Goal: Task Accomplishment & Management: Manage account settings

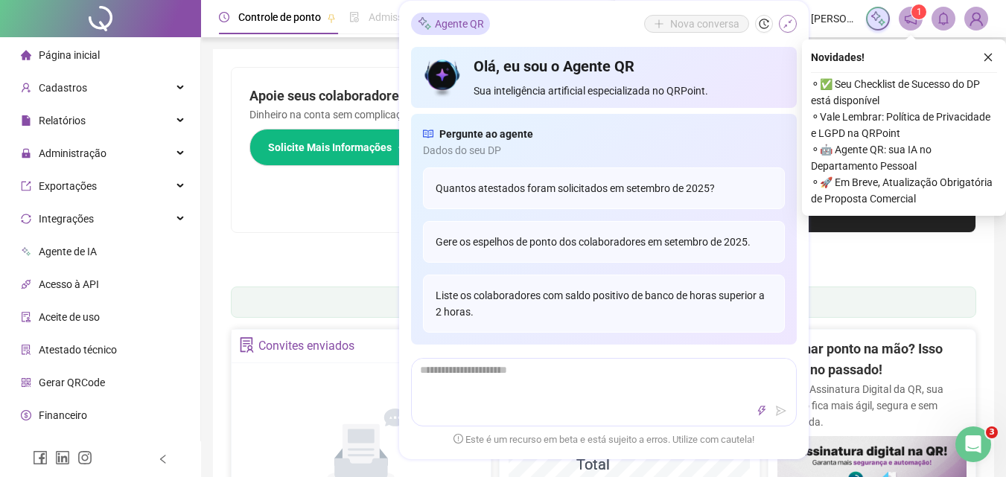
click at [793, 19] on icon "shrink" at bounding box center [788, 24] width 10 height 10
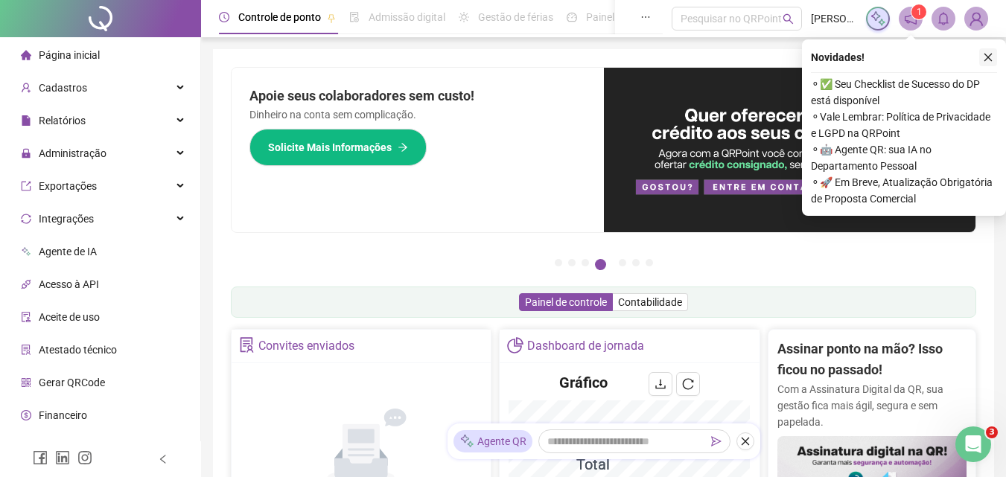
click at [992, 59] on icon "close" at bounding box center [988, 57] width 10 height 10
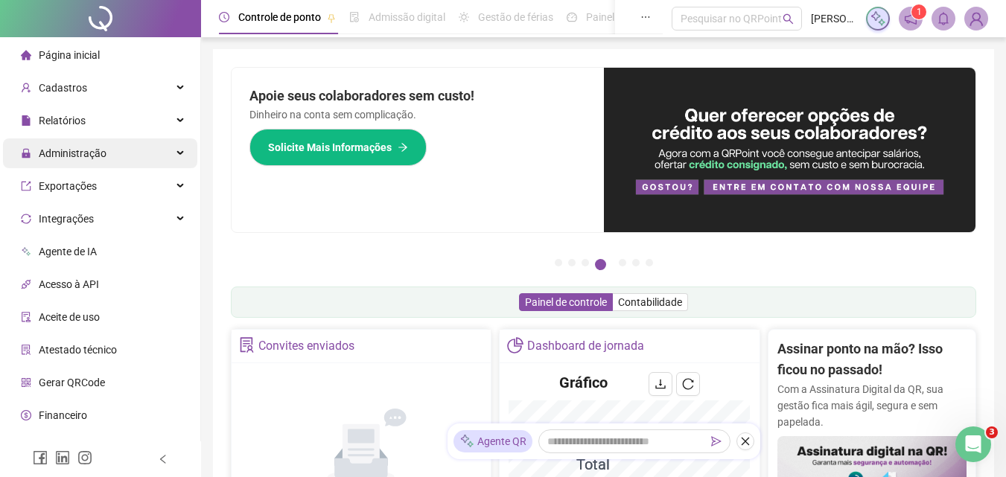
click at [63, 156] on span "Administração" at bounding box center [73, 153] width 68 height 12
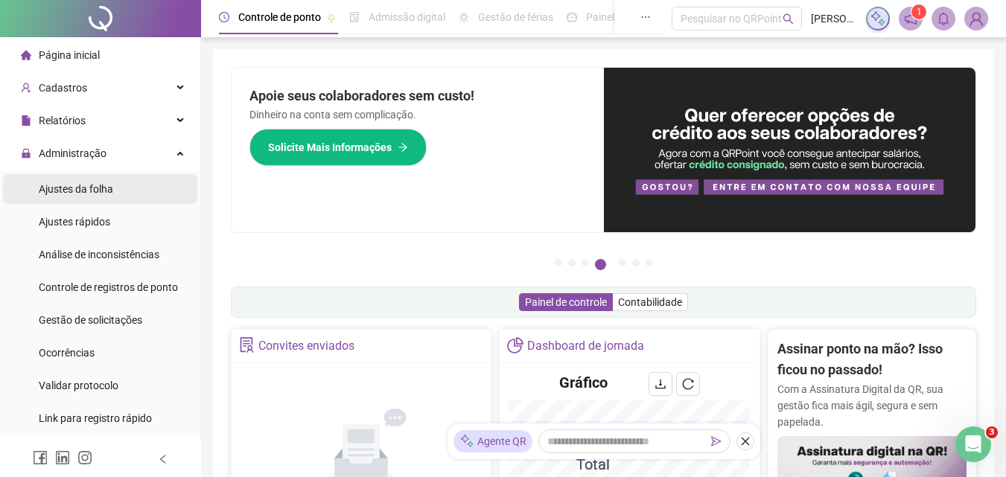
click at [104, 188] on span "Ajustes da folha" at bounding box center [76, 189] width 74 height 12
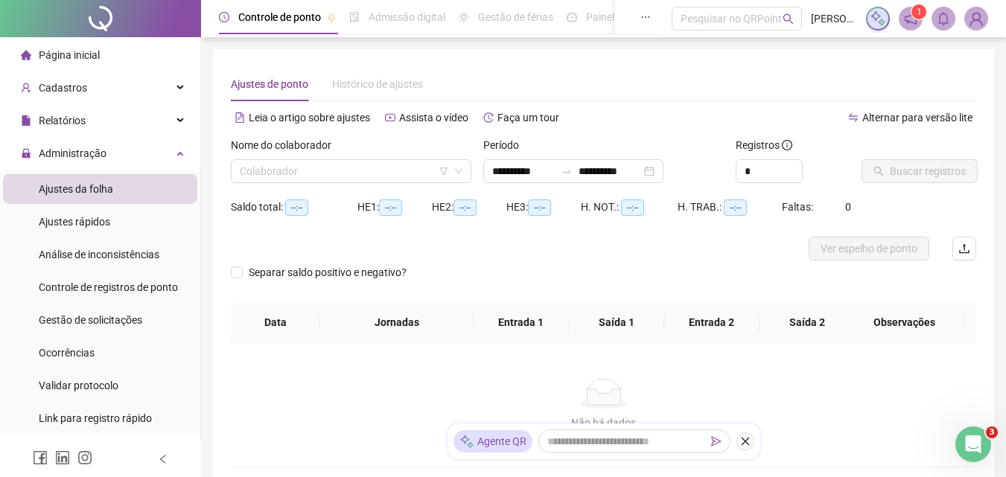
type input "**********"
click at [396, 156] on div "Nome do colaborador" at bounding box center [351, 148] width 241 height 22
click at [387, 166] on input "search" at bounding box center [344, 171] width 209 height 22
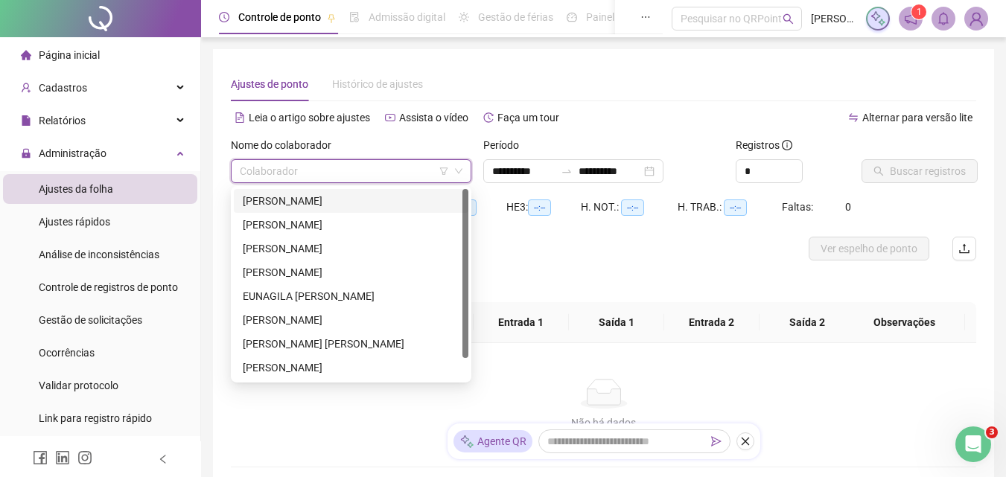
click at [369, 202] on div "[PERSON_NAME]" at bounding box center [351, 201] width 217 height 16
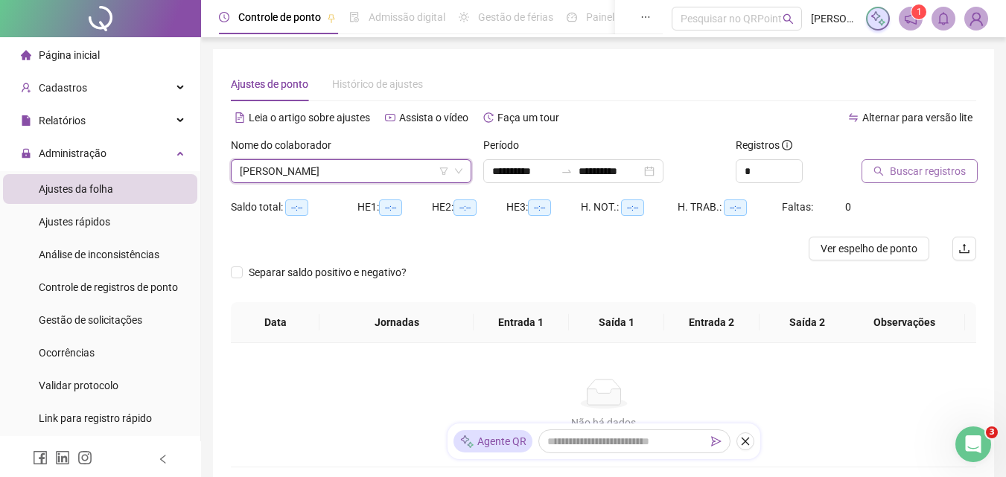
click at [920, 168] on span "Buscar registros" at bounding box center [928, 171] width 76 height 16
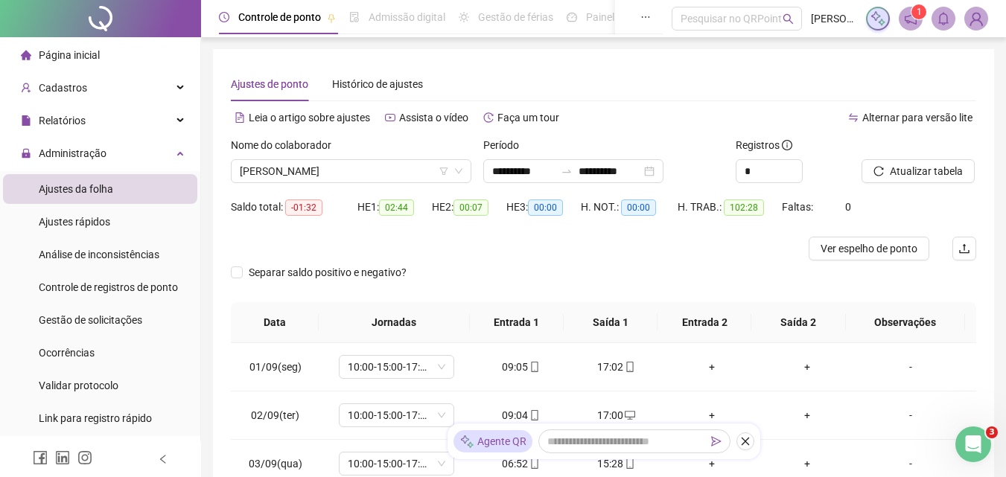
click at [579, 172] on div at bounding box center [567, 171] width 24 height 12
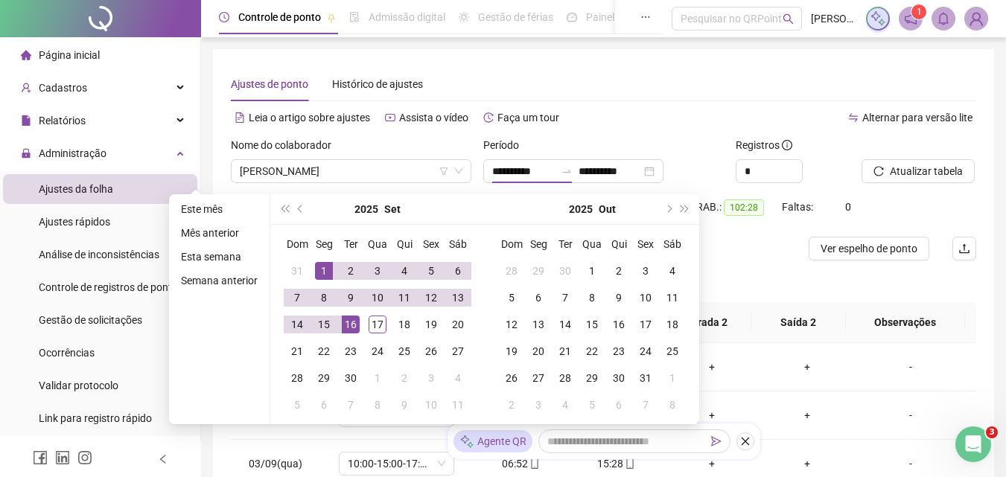
click at [673, 129] on div "Alternar para versão lite" at bounding box center [790, 118] width 373 height 24
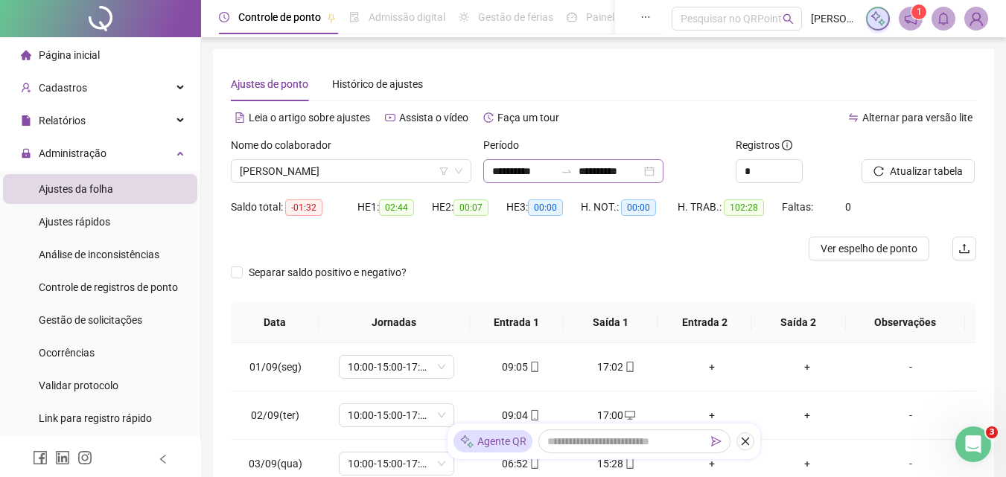
click at [577, 167] on div at bounding box center [567, 171] width 24 height 12
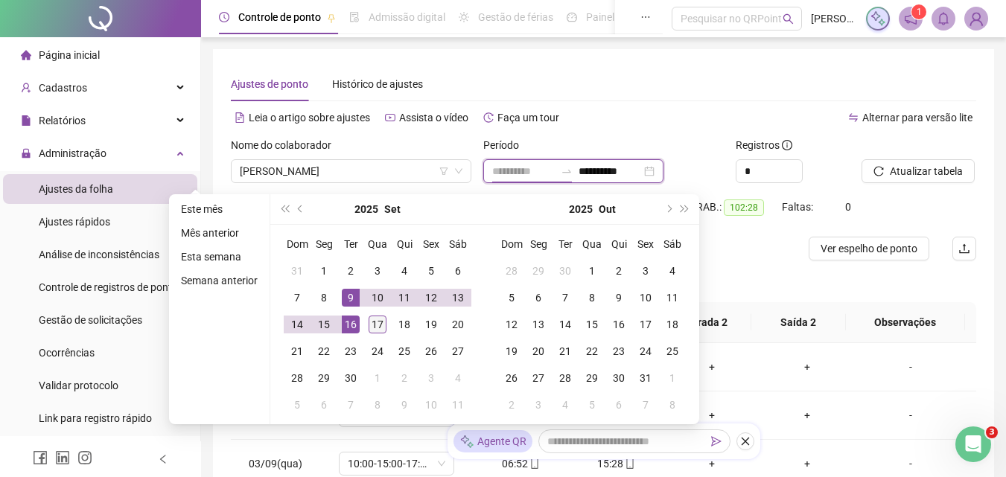
type input "**********"
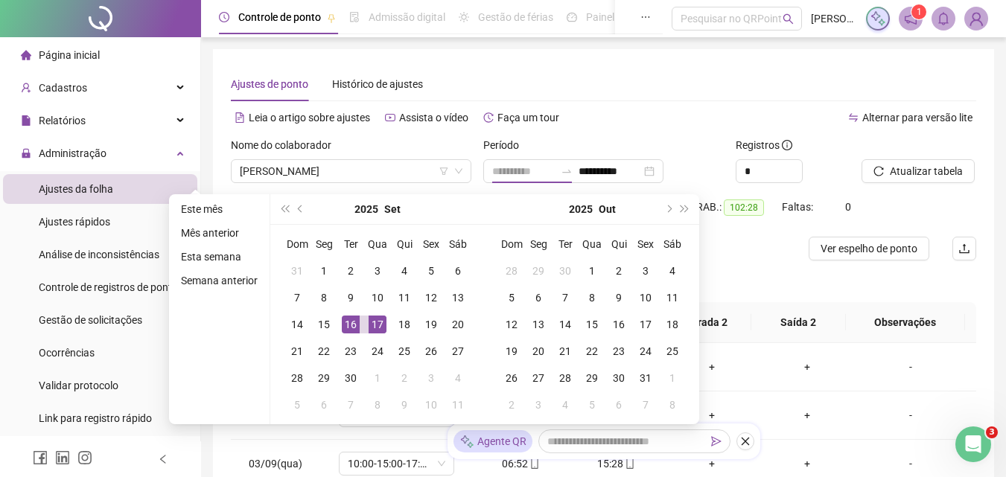
click at [372, 325] on div "17" at bounding box center [378, 325] width 18 height 18
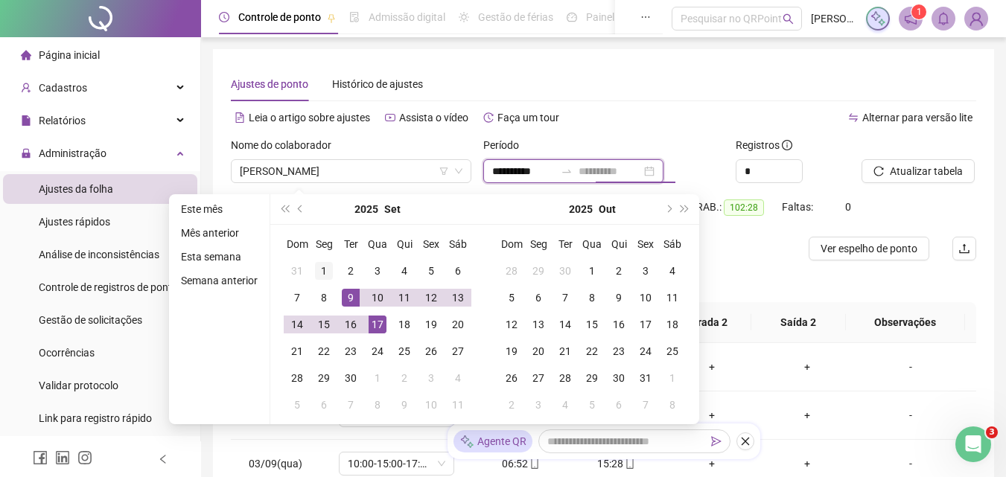
type input "**********"
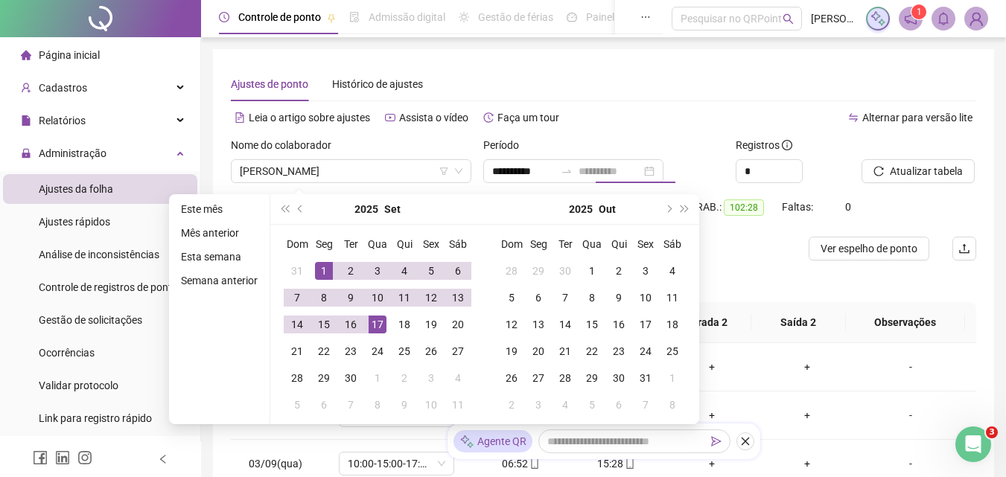
click at [317, 266] on div "1" at bounding box center [324, 271] width 18 height 18
type input "**********"
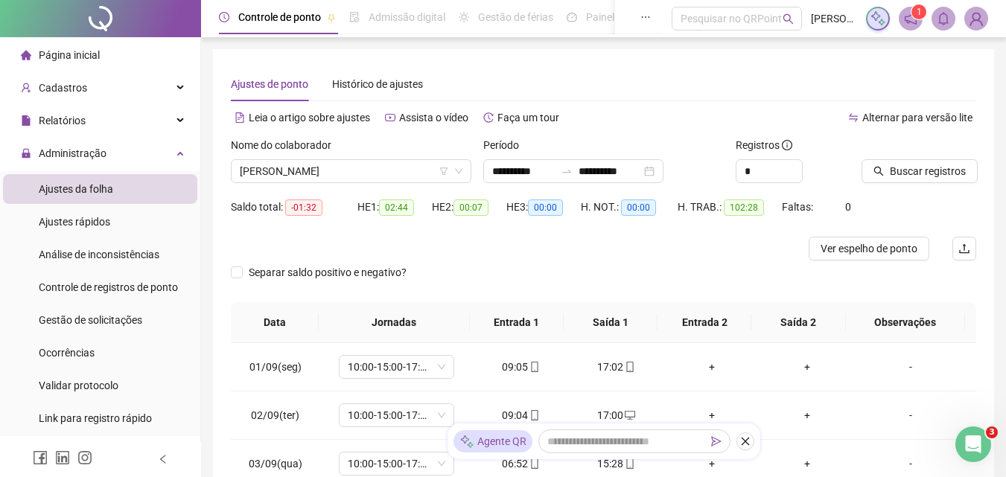
click at [912, 185] on div "Buscar registros" at bounding box center [919, 166] width 127 height 58
click at [907, 171] on span "Buscar registros" at bounding box center [928, 171] width 76 height 16
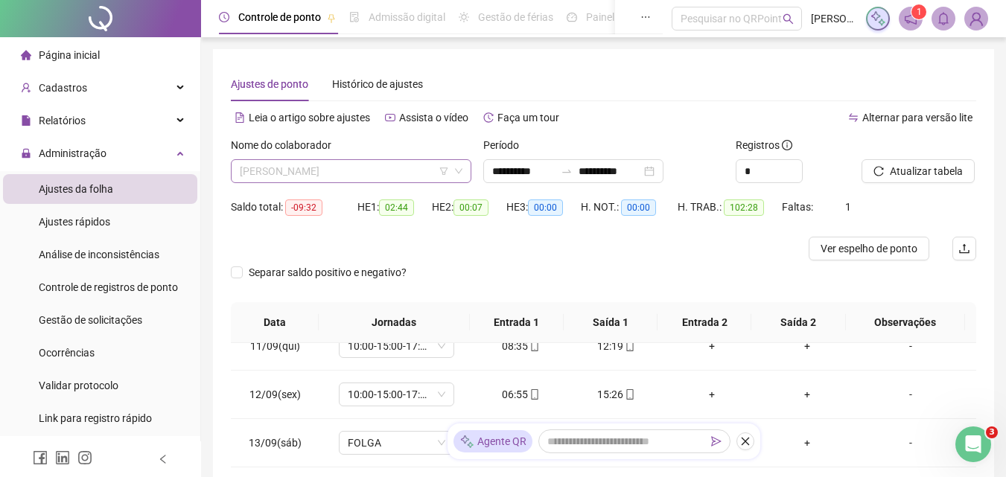
click at [405, 173] on span "[PERSON_NAME]" at bounding box center [351, 171] width 223 height 22
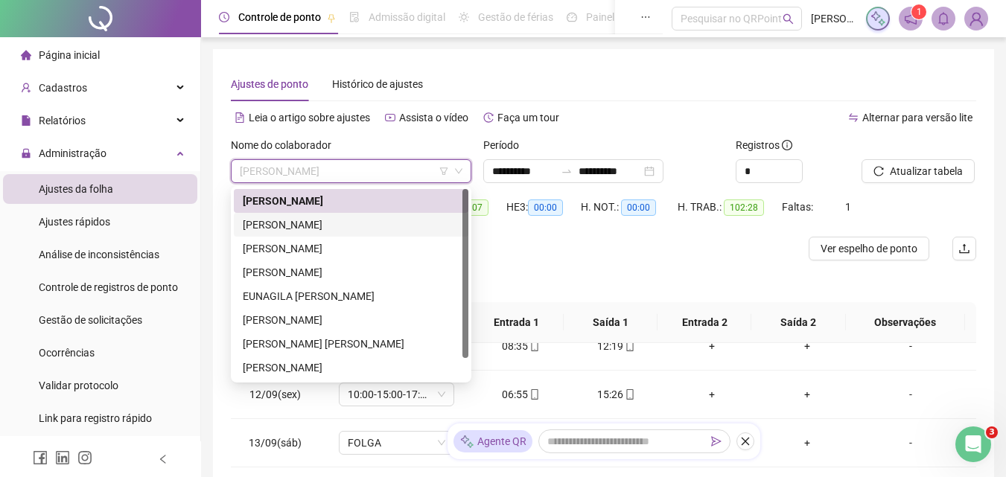
click at [378, 228] on div "[PERSON_NAME]" at bounding box center [351, 225] width 217 height 16
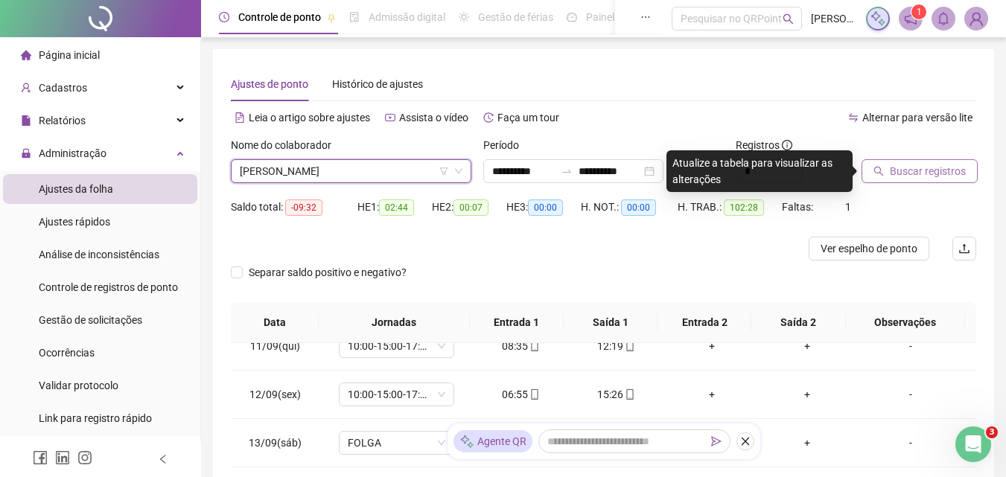
click at [893, 168] on span "Buscar registros" at bounding box center [928, 171] width 76 height 16
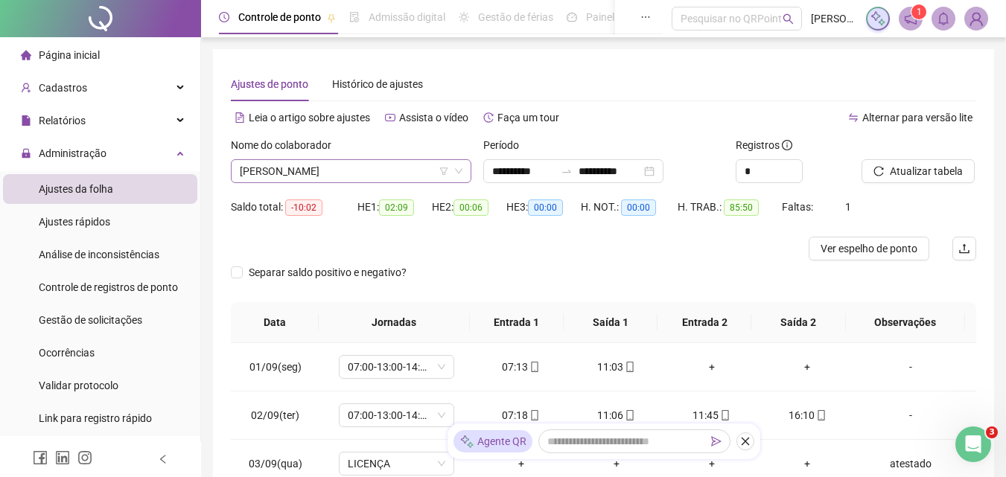
click at [393, 168] on span "[PERSON_NAME]" at bounding box center [351, 171] width 223 height 22
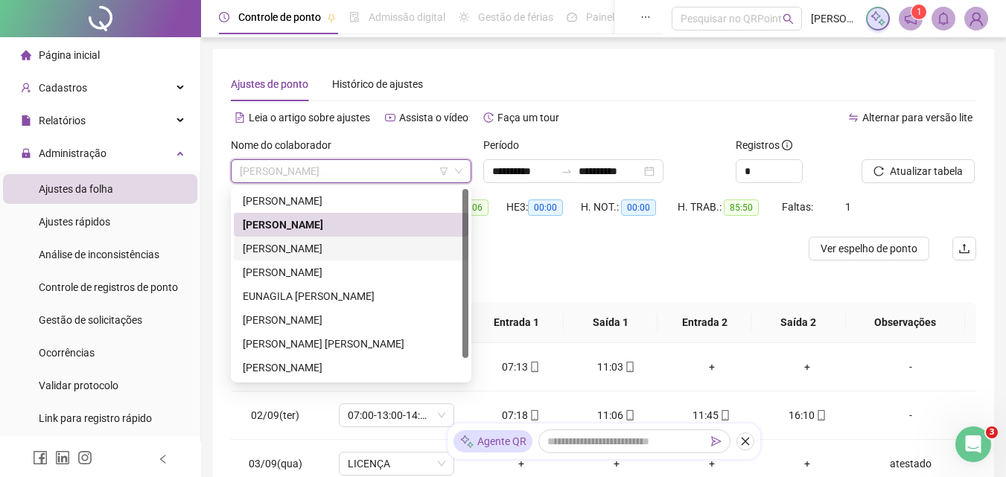
click at [341, 246] on div "[PERSON_NAME]" at bounding box center [351, 249] width 217 height 16
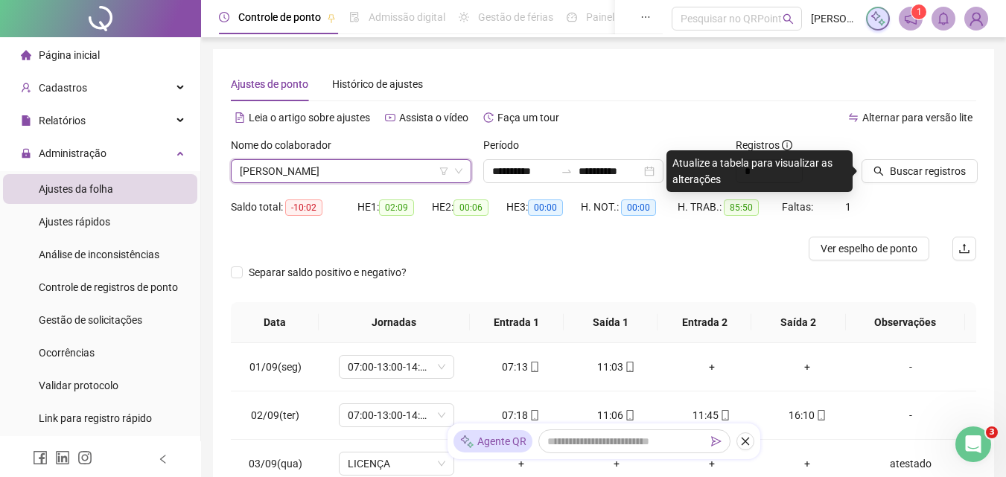
click at [962, 184] on div "Buscar registros" at bounding box center [919, 166] width 127 height 58
click at [955, 164] on span "Buscar registros" at bounding box center [928, 171] width 76 height 16
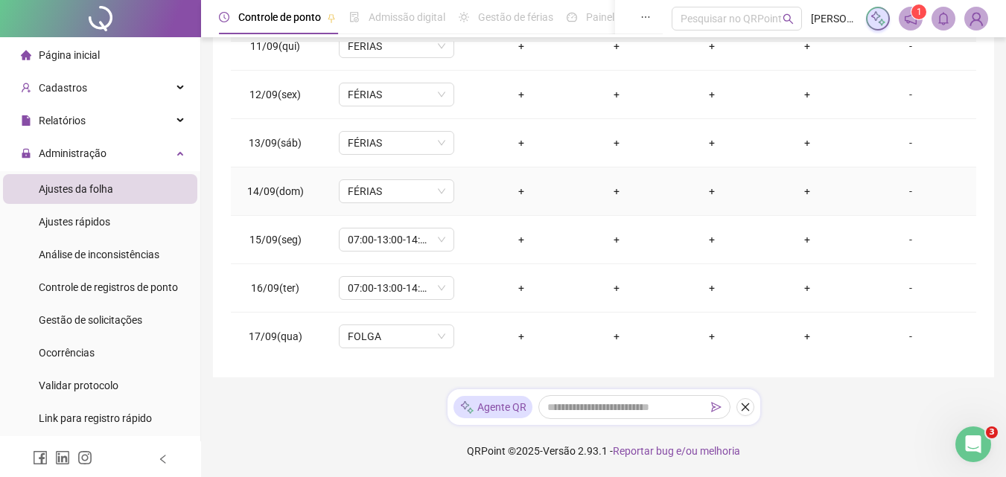
scroll to position [505, 0]
click at [414, 224] on td "07:00-13:00-14:00-16:00" at bounding box center [396, 239] width 153 height 48
click at [410, 235] on span "07:00-13:00-14:00-16:00" at bounding box center [397, 238] width 98 height 22
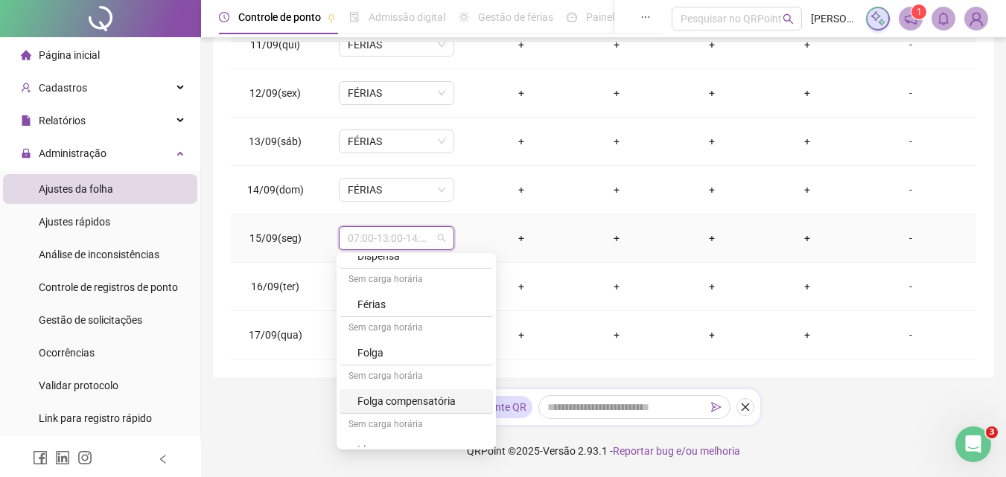
scroll to position [871, 0]
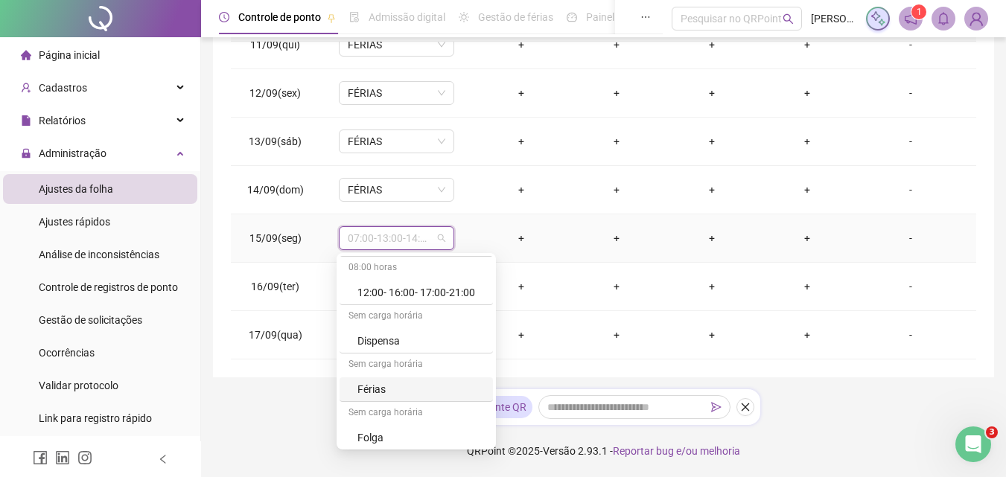
click at [373, 384] on div "Férias" at bounding box center [421, 389] width 127 height 16
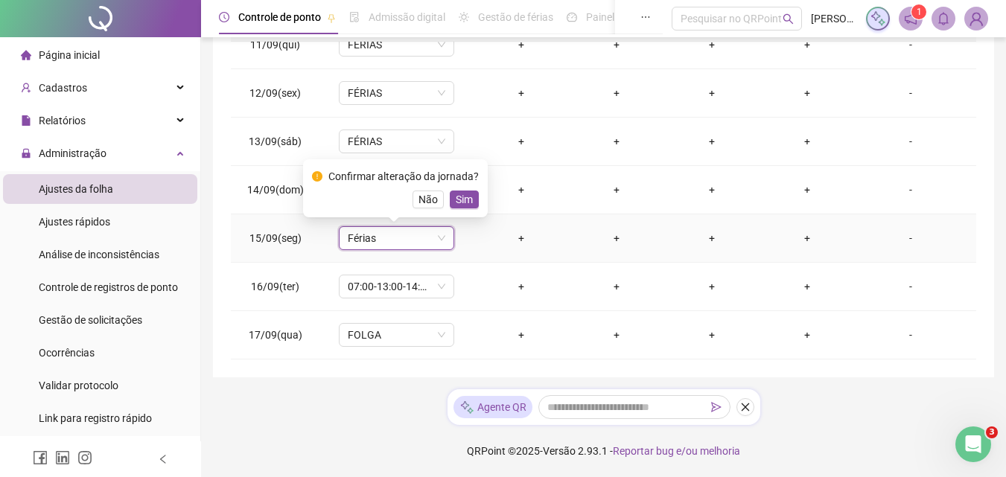
click at [469, 203] on span "Sim" at bounding box center [464, 199] width 17 height 16
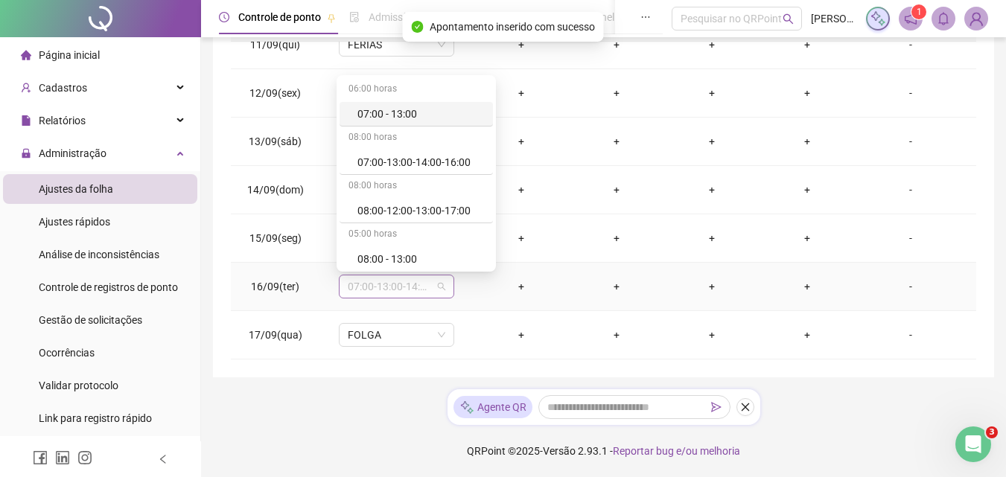
click at [396, 282] on span "07:00-13:00-14:00-16:00" at bounding box center [397, 287] width 98 height 22
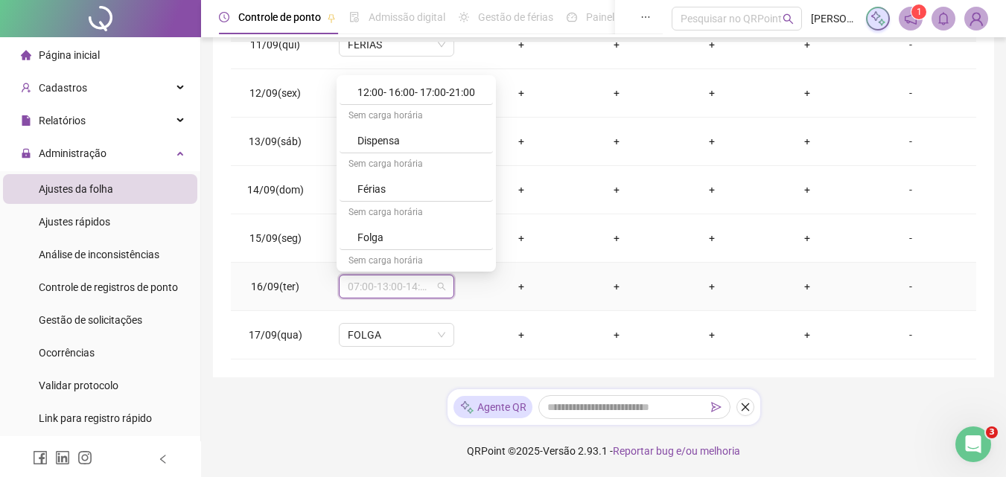
scroll to position [894, 0]
click at [365, 189] on div "Férias" at bounding box center [421, 188] width 127 height 16
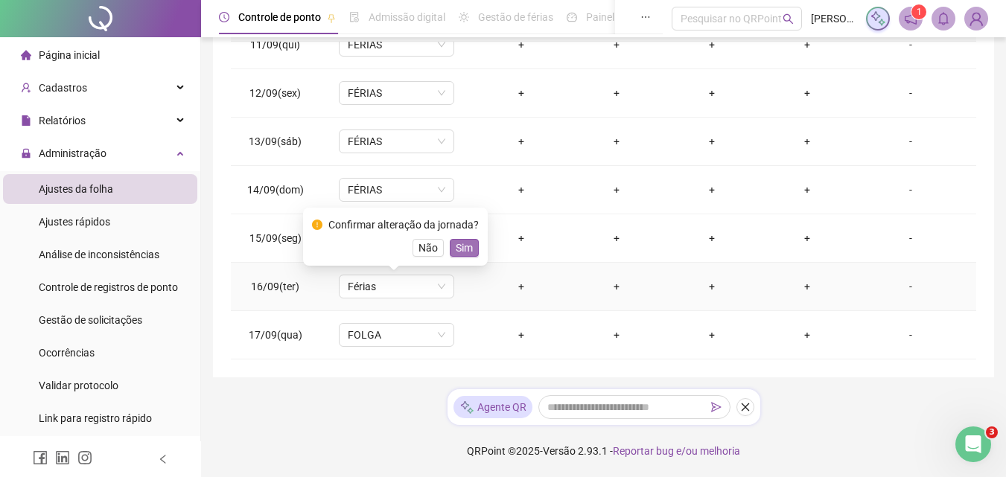
click at [458, 241] on span "Sim" at bounding box center [464, 248] width 17 height 16
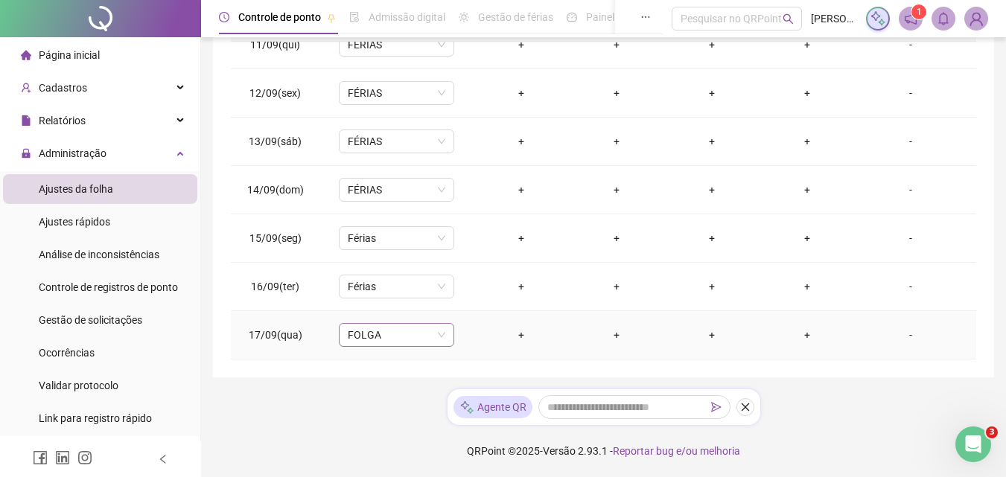
click at [400, 329] on span "FOLGA" at bounding box center [397, 335] width 98 height 22
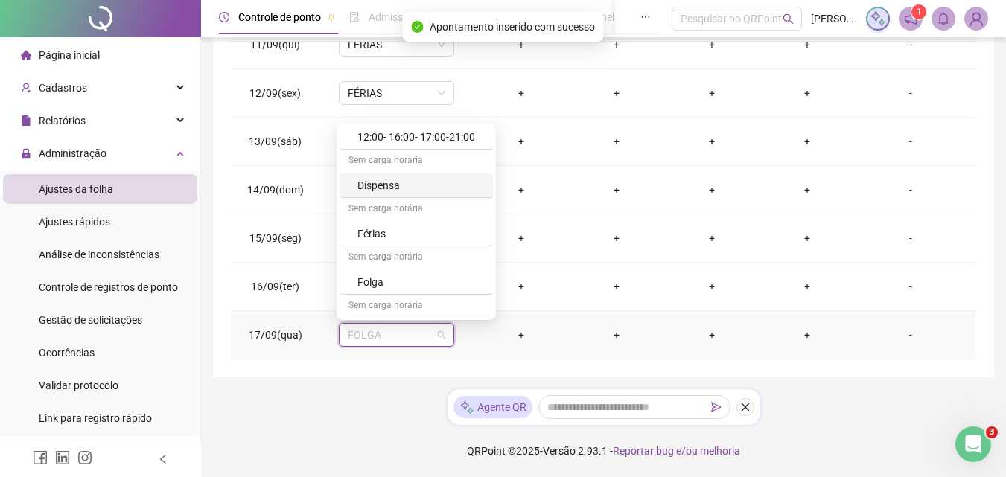
scroll to position [968, 0]
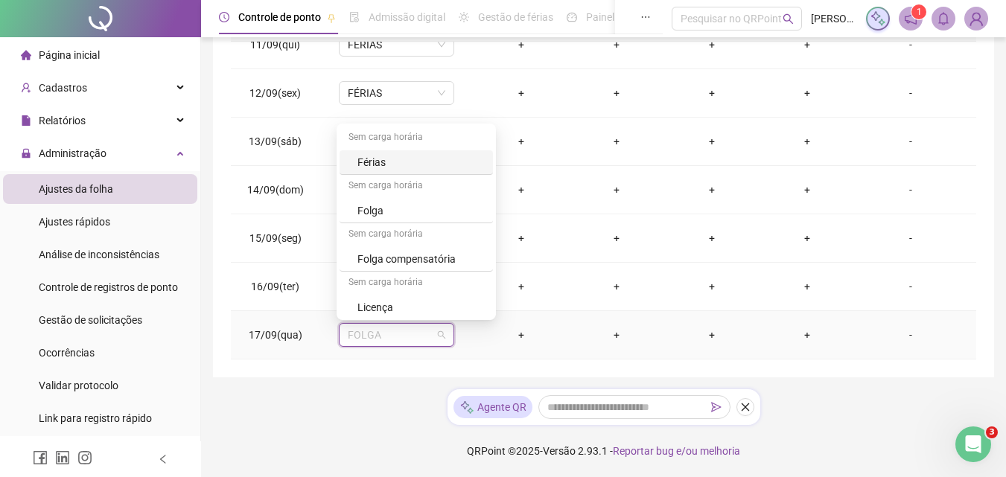
drag, startPoint x: 398, startPoint y: 203, endPoint x: 404, endPoint y: 167, distance: 37.0
click at [404, 167] on div "Férias" at bounding box center [421, 162] width 127 height 16
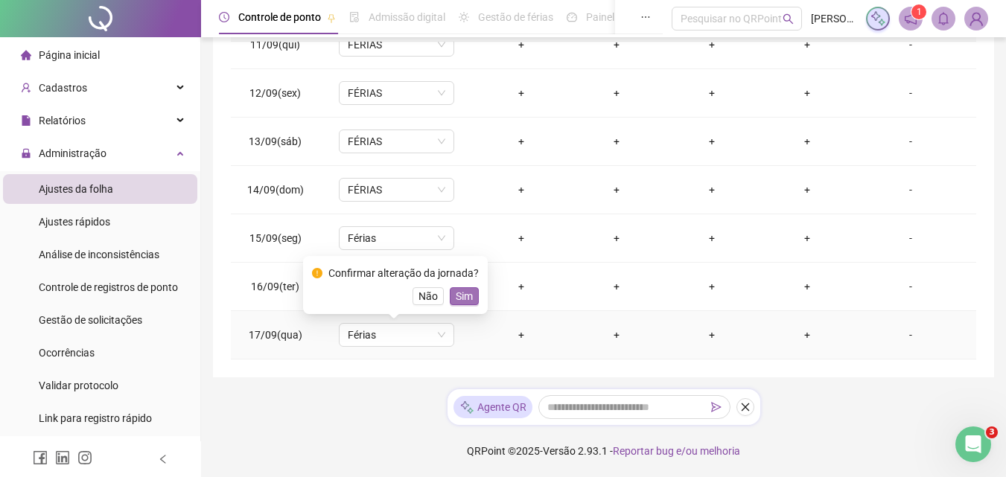
click at [465, 292] on span "Sim" at bounding box center [464, 296] width 17 height 16
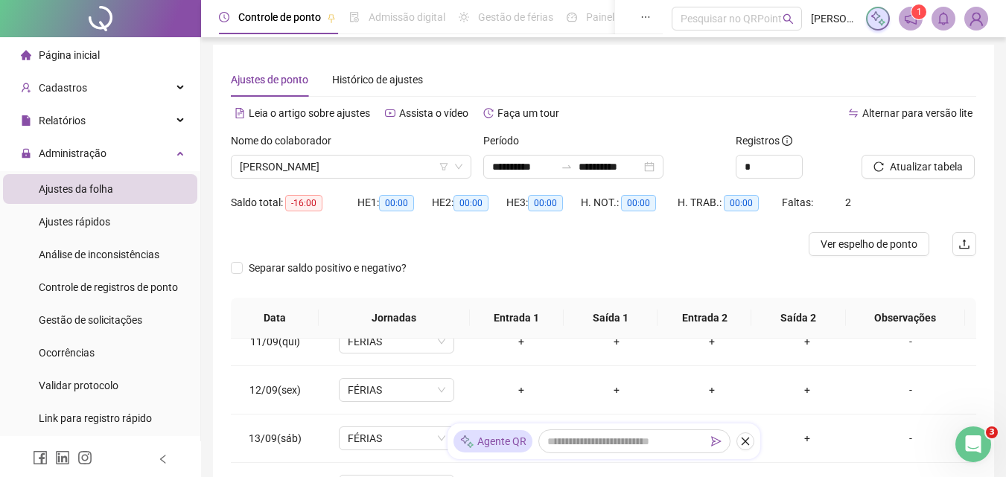
scroll to position [0, 0]
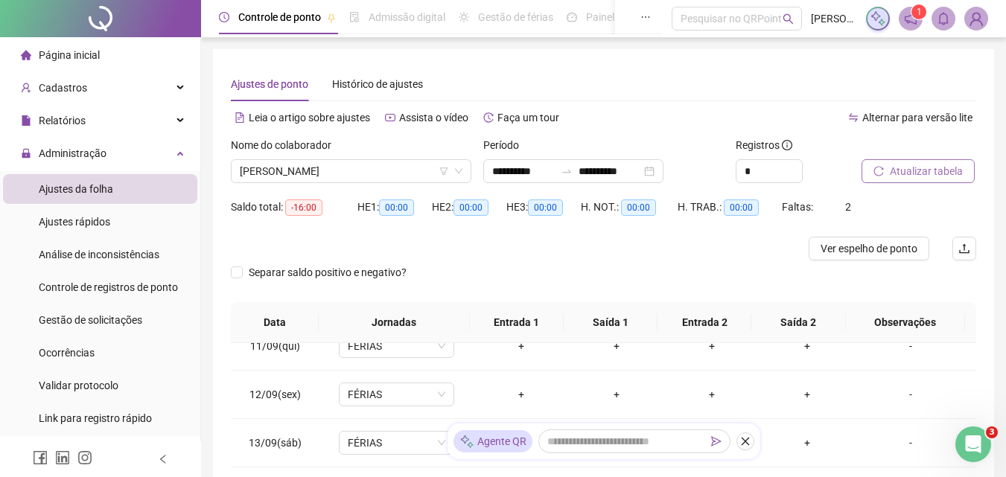
click at [934, 159] on button "Atualizar tabela" at bounding box center [918, 171] width 113 height 24
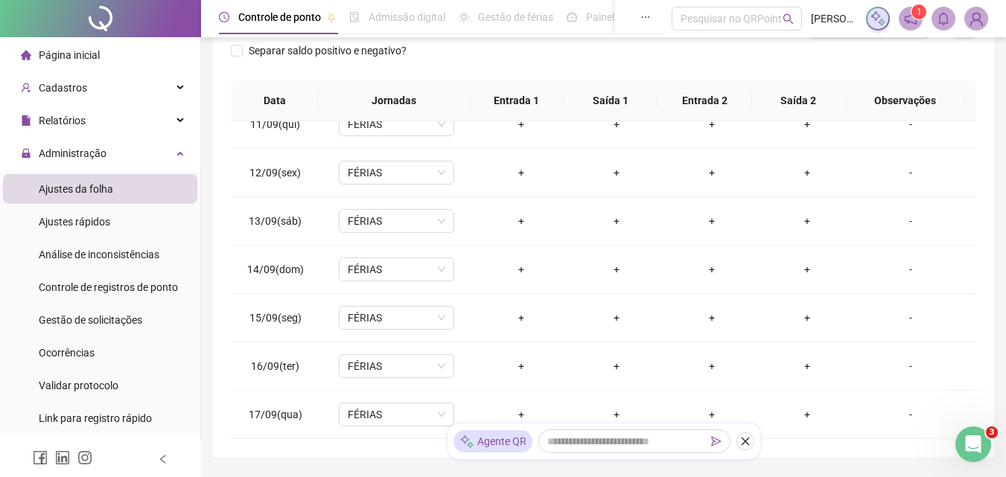
scroll to position [78, 0]
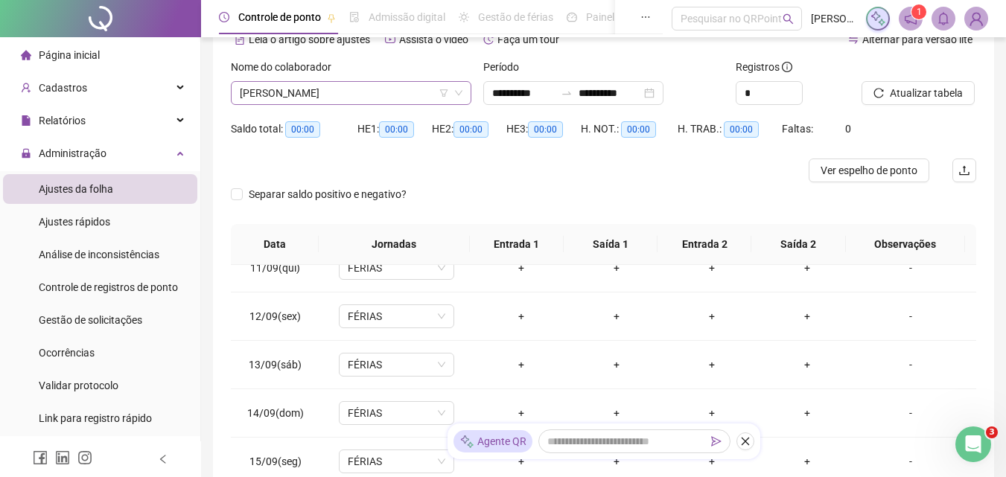
click at [396, 101] on span "[PERSON_NAME]" at bounding box center [351, 93] width 223 height 22
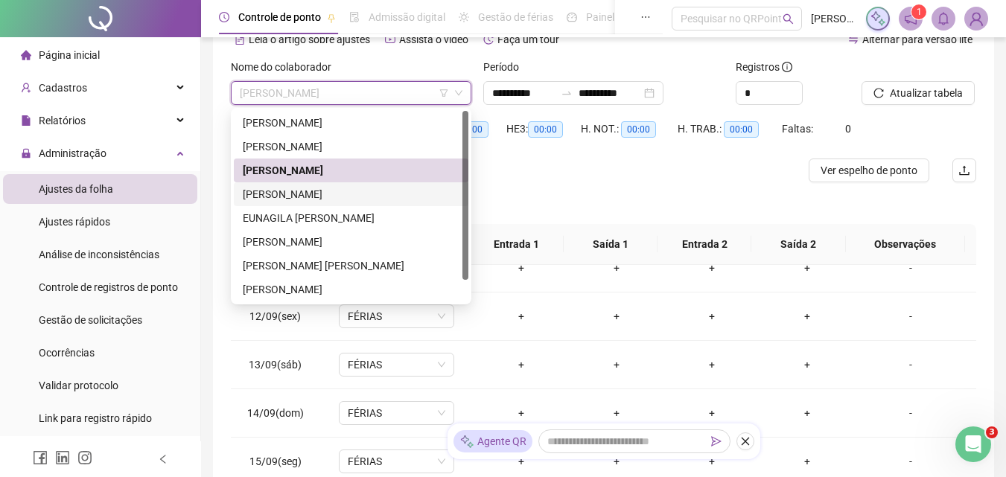
click at [356, 194] on div "[PERSON_NAME]" at bounding box center [351, 194] width 217 height 16
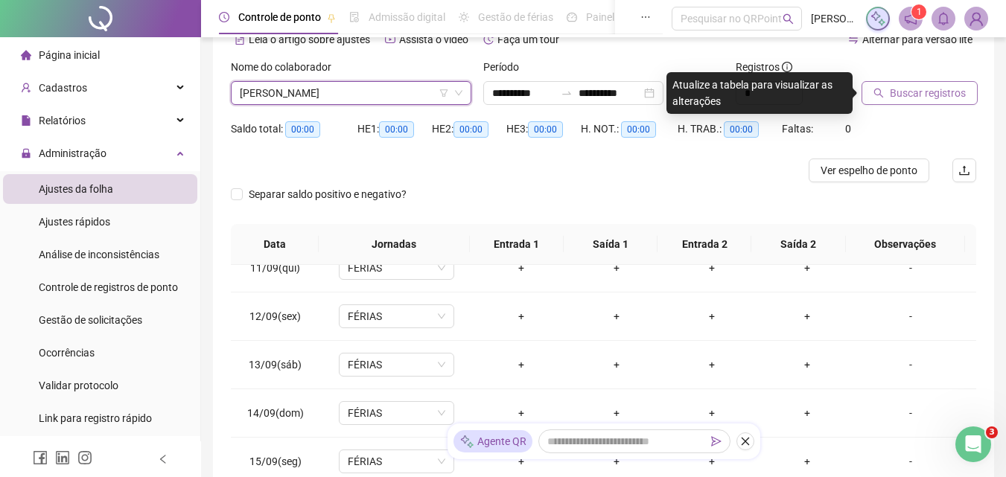
click at [919, 94] on span "Buscar registros" at bounding box center [928, 93] width 76 height 16
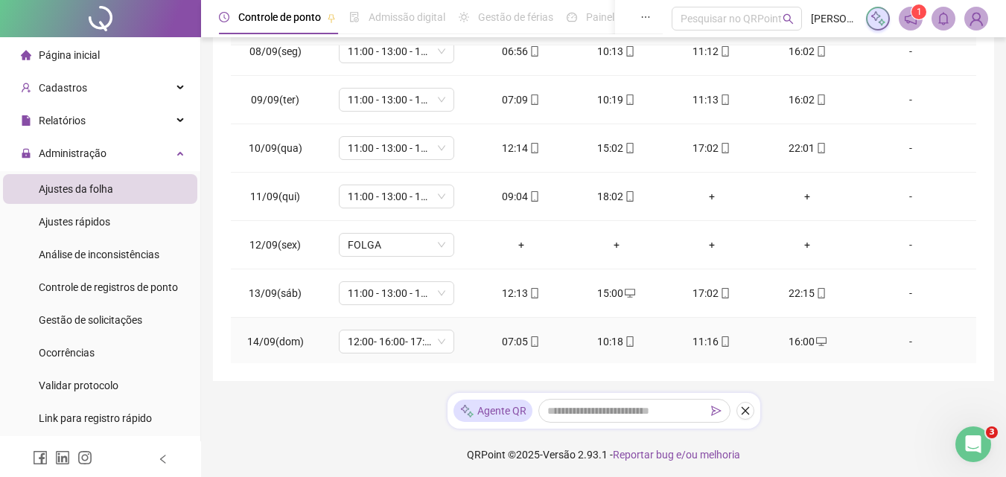
scroll to position [356, 0]
click at [703, 195] on div "+" at bounding box center [712, 197] width 72 height 16
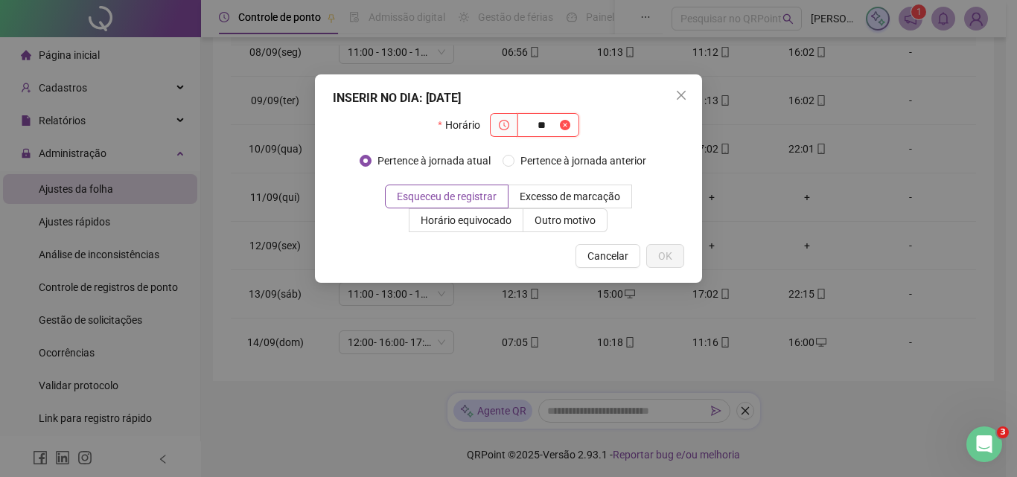
type input "*"
type input "*****"
click at [664, 261] on span "OK" at bounding box center [665, 256] width 14 height 16
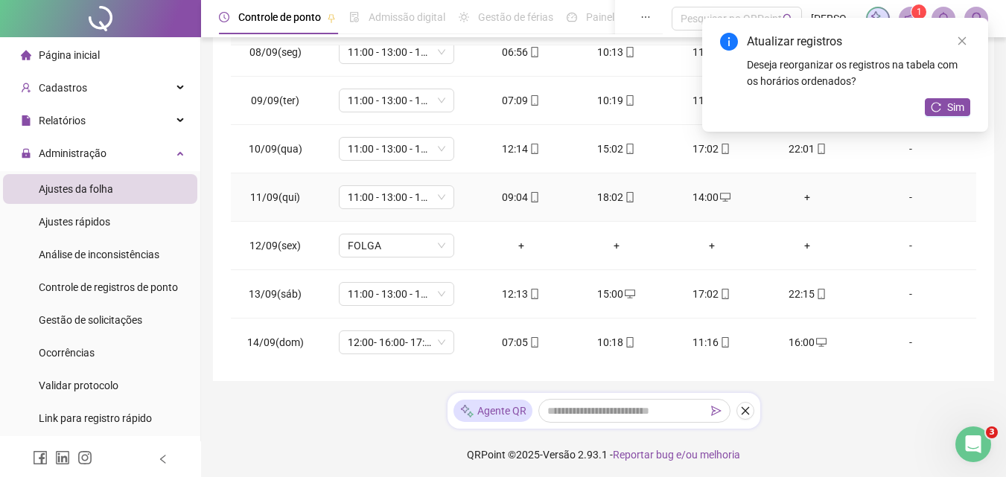
click at [800, 203] on div "+" at bounding box center [808, 197] width 72 height 16
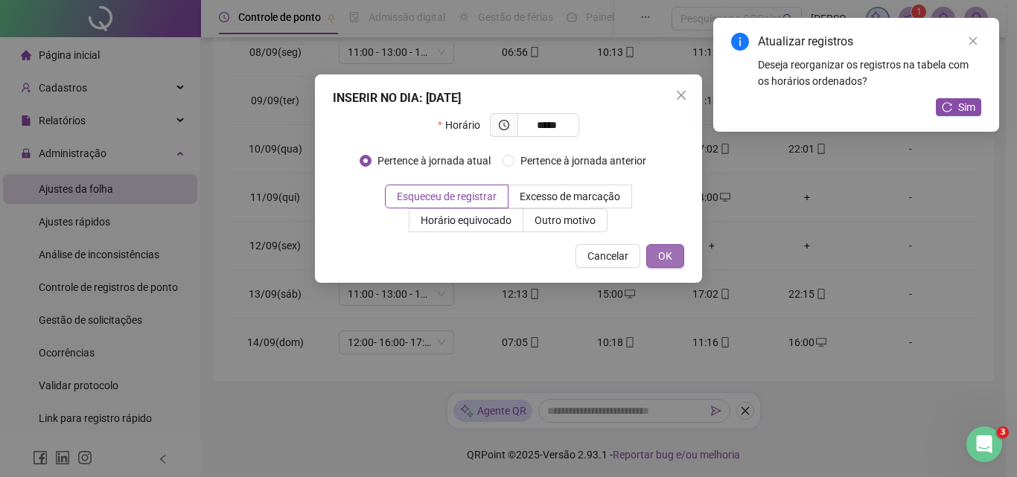
type input "*****"
click at [682, 262] on button "OK" at bounding box center [666, 256] width 38 height 24
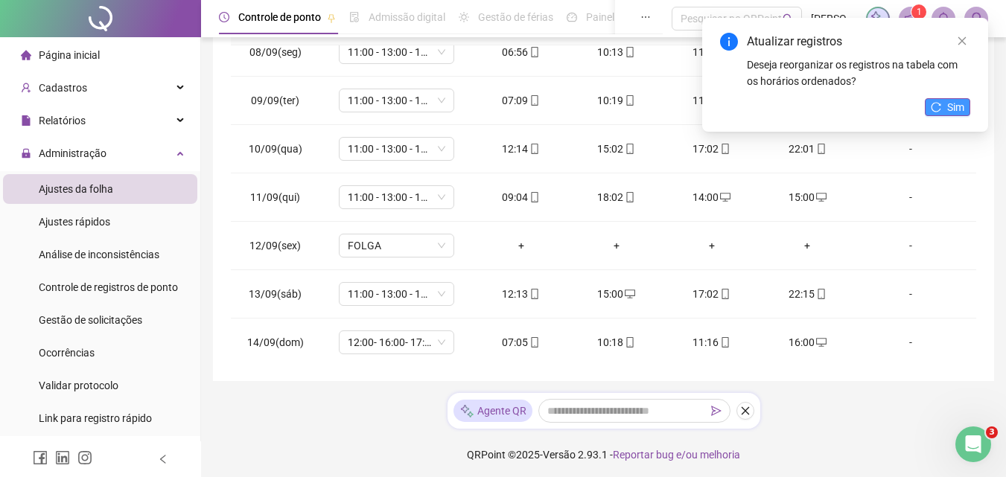
click at [959, 107] on span "Sim" at bounding box center [955, 107] width 17 height 16
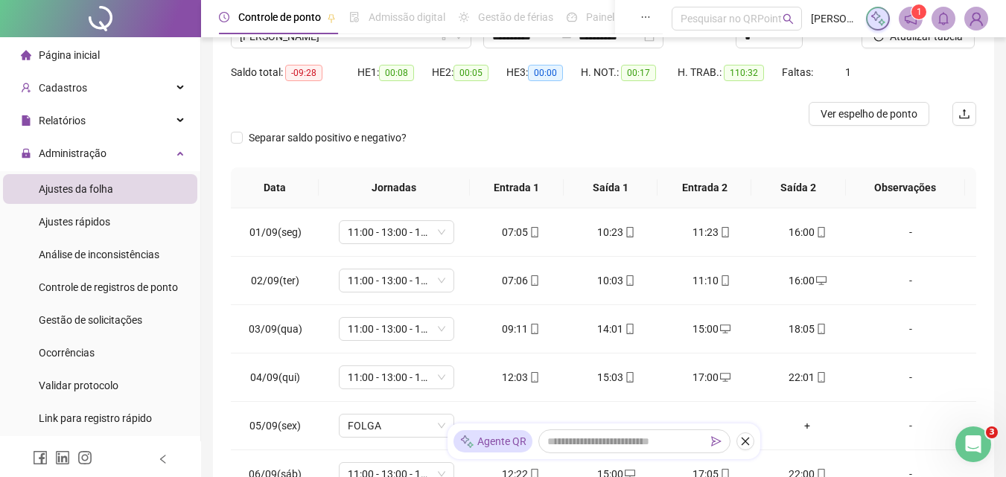
scroll to position [0, 0]
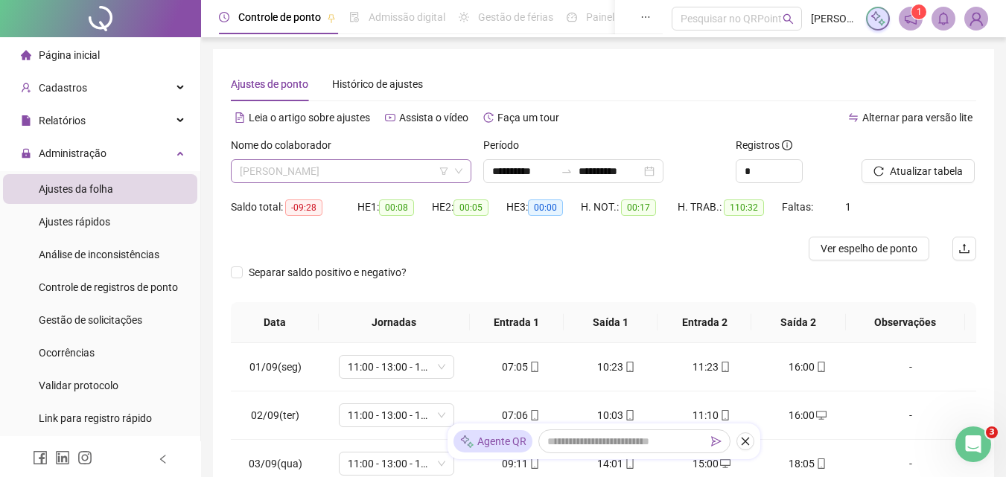
click at [375, 168] on span "[PERSON_NAME]" at bounding box center [351, 171] width 223 height 22
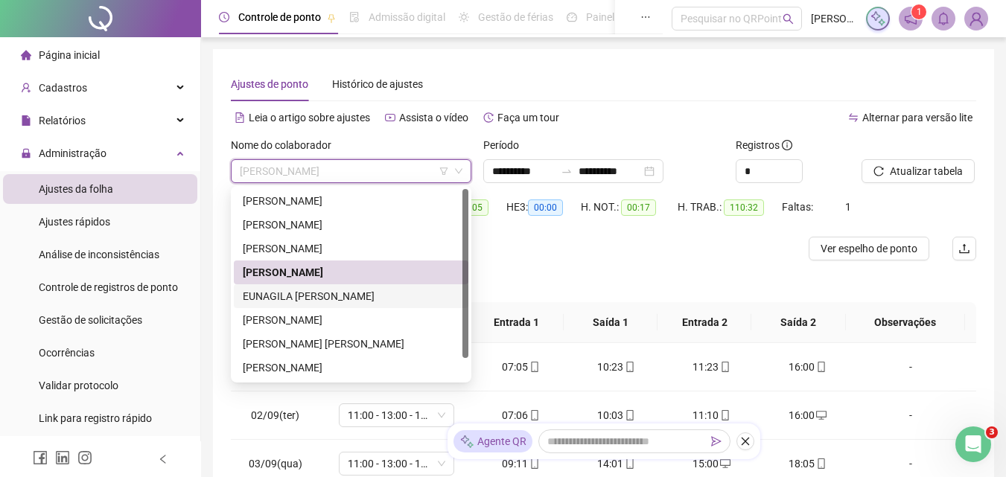
click at [297, 294] on div "EUNAGILA [PERSON_NAME]" at bounding box center [351, 296] width 217 height 16
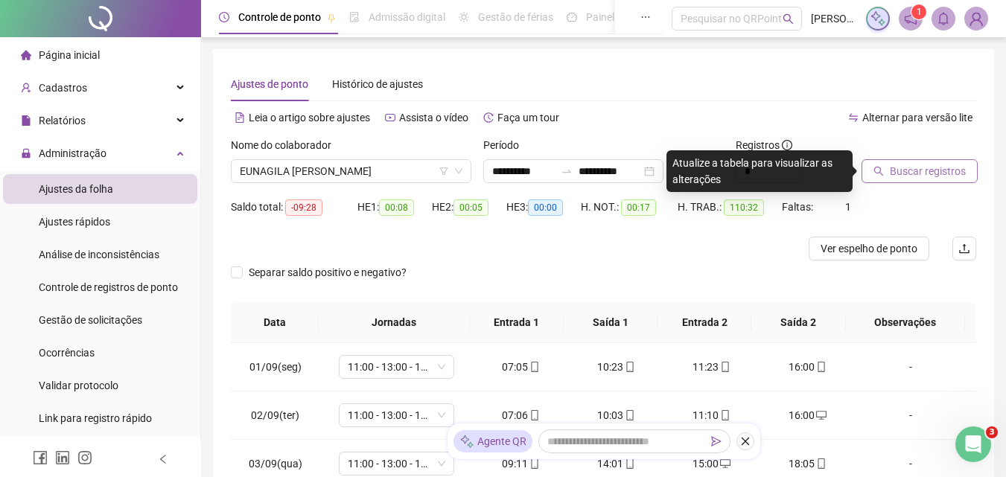
click at [926, 160] on button "Buscar registros" at bounding box center [920, 171] width 116 height 24
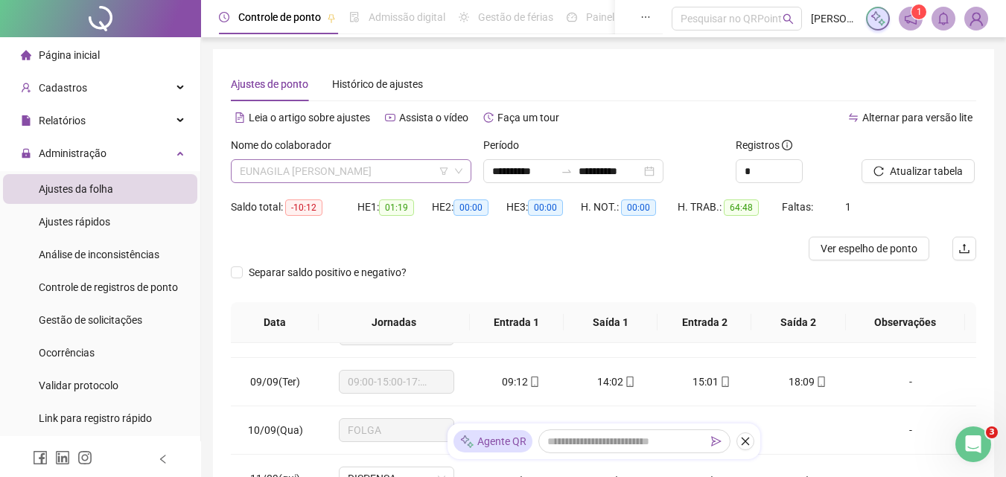
click at [336, 174] on span "EUNAGILA [PERSON_NAME]" at bounding box center [351, 171] width 223 height 22
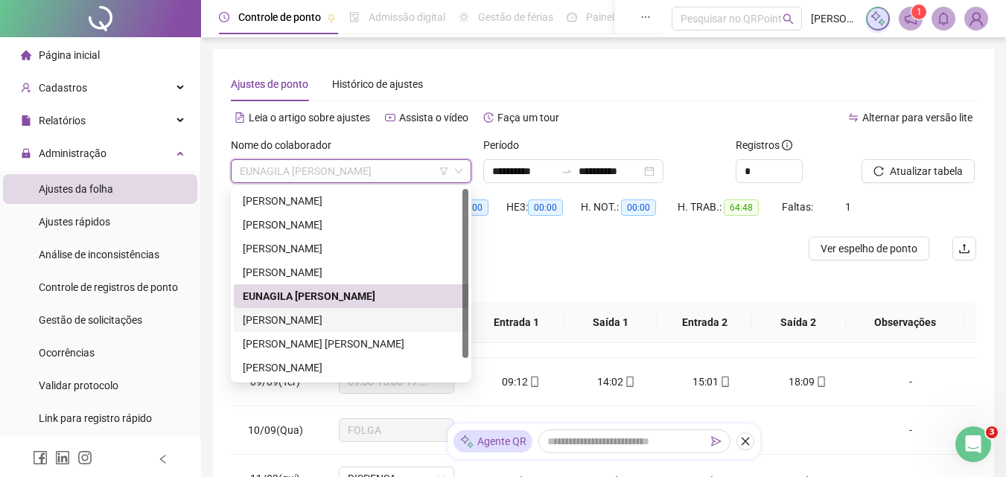
click at [304, 326] on div "[PERSON_NAME]" at bounding box center [351, 320] width 217 height 16
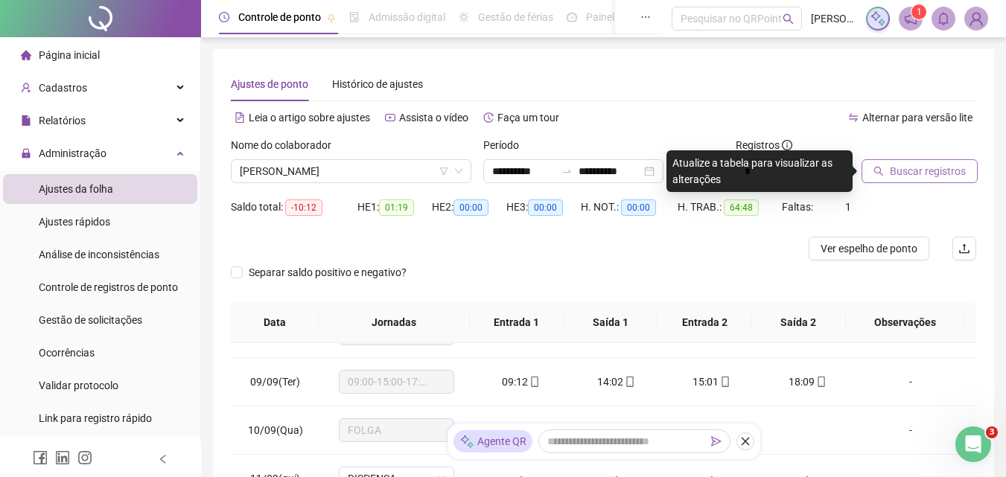
click at [931, 165] on span "Buscar registros" at bounding box center [928, 171] width 76 height 16
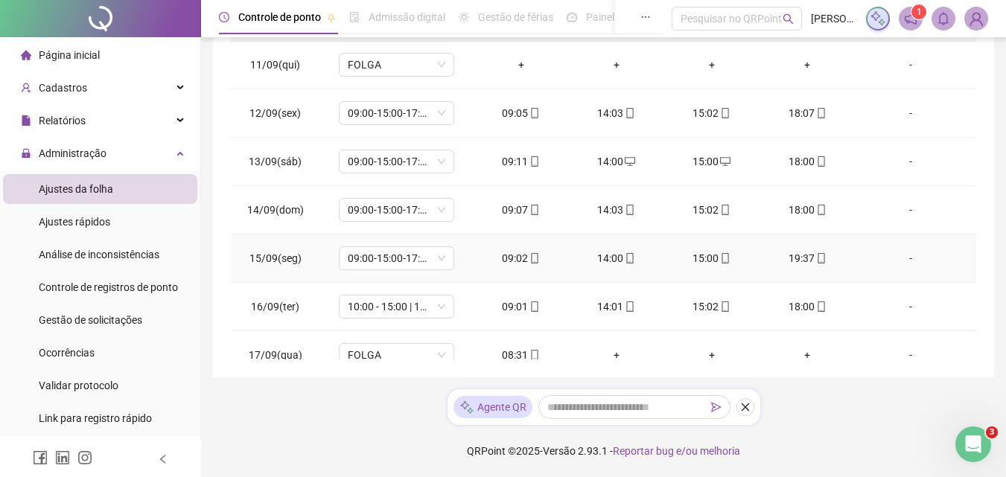
scroll to position [505, 0]
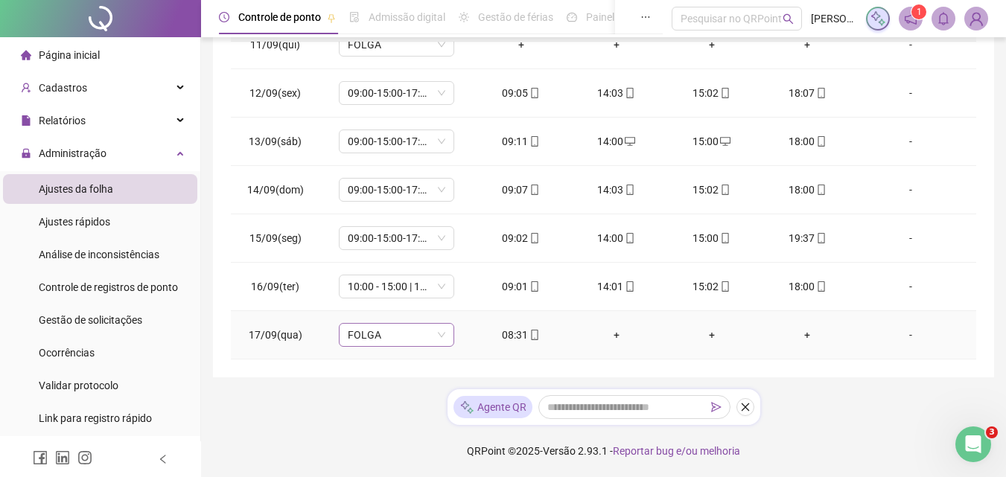
click at [421, 325] on span "FOLGA" at bounding box center [397, 335] width 98 height 22
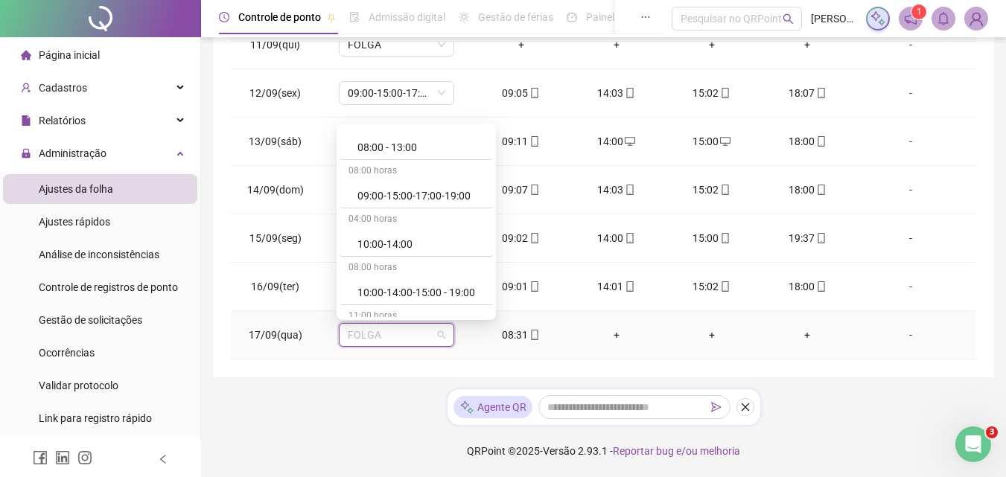
scroll to position [149, 0]
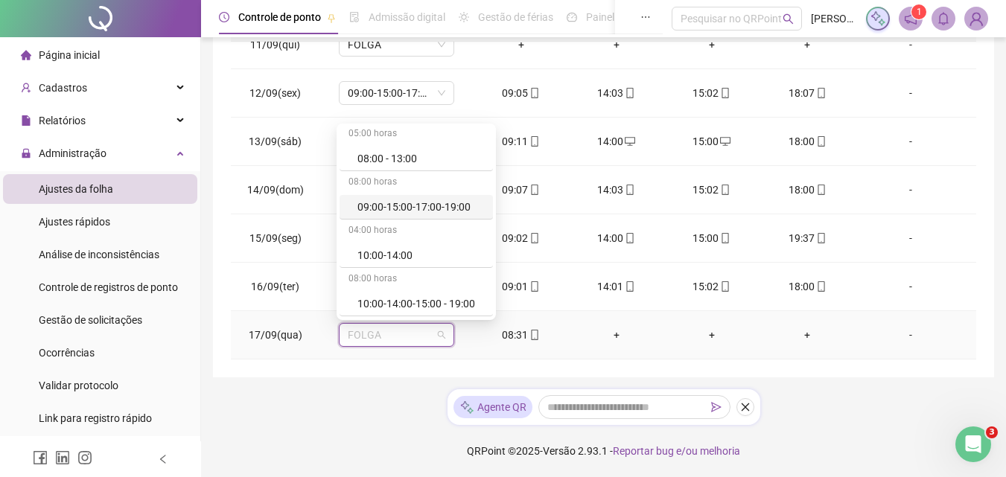
click at [431, 210] on div "09:00-15:00-17:00-19:00" at bounding box center [421, 207] width 127 height 16
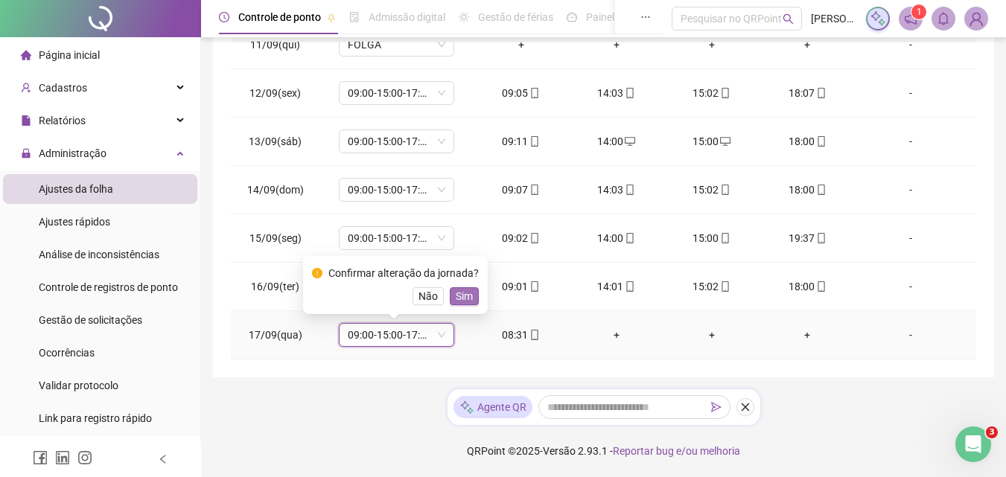
click at [470, 294] on button "Sim" at bounding box center [464, 297] width 29 height 18
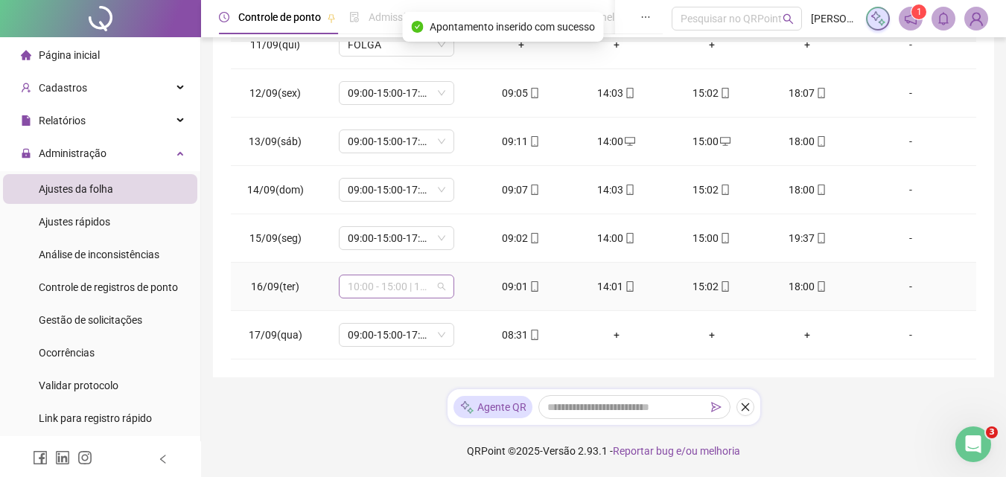
click at [400, 288] on span "10:00 - 15:00 | 16:00 - 22:00" at bounding box center [397, 287] width 98 height 22
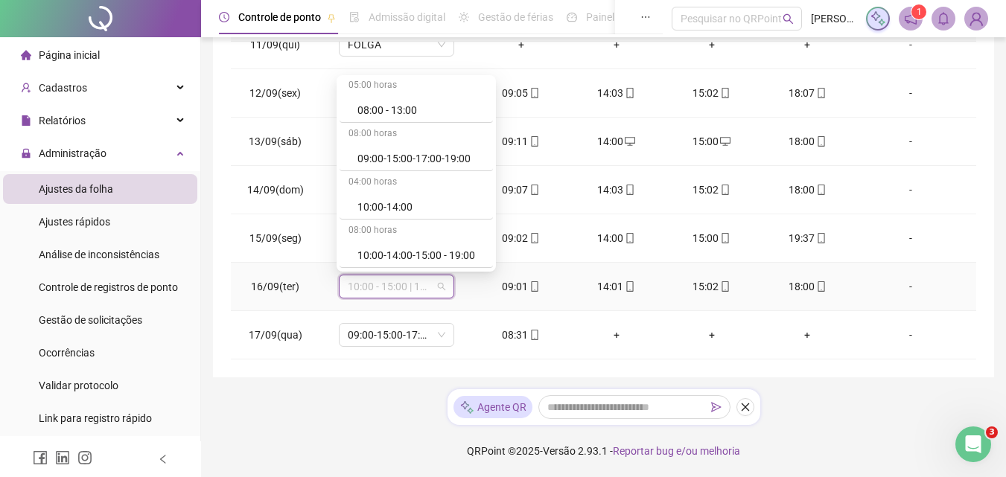
scroll to position [223, 0]
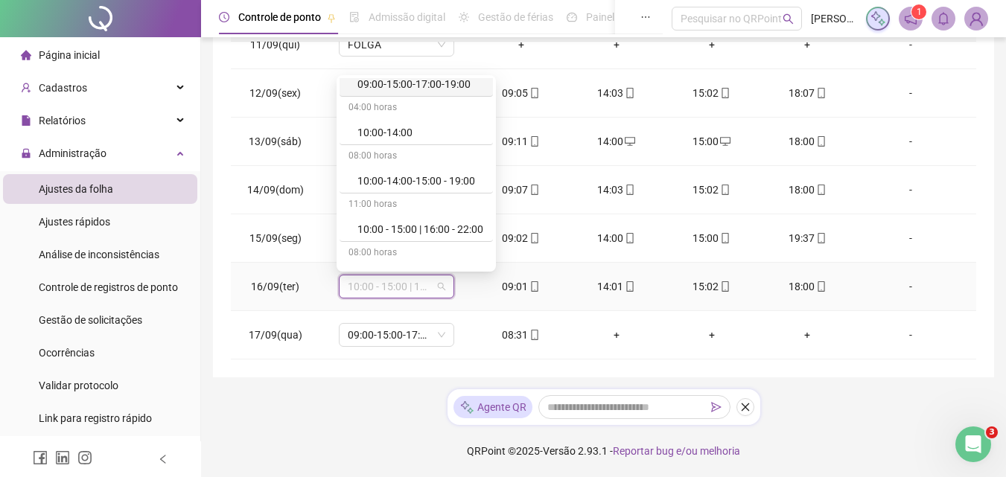
drag, startPoint x: 422, startPoint y: 83, endPoint x: 427, endPoint y: 90, distance: 8.1
click at [422, 83] on div "09:00-15:00-17:00-19:00" at bounding box center [421, 84] width 127 height 16
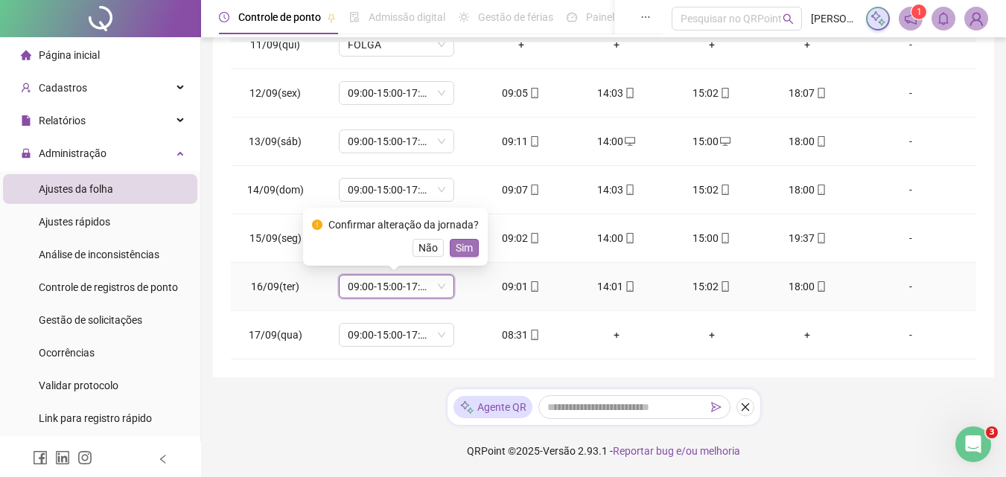
click at [465, 248] on span "Sim" at bounding box center [464, 248] width 17 height 16
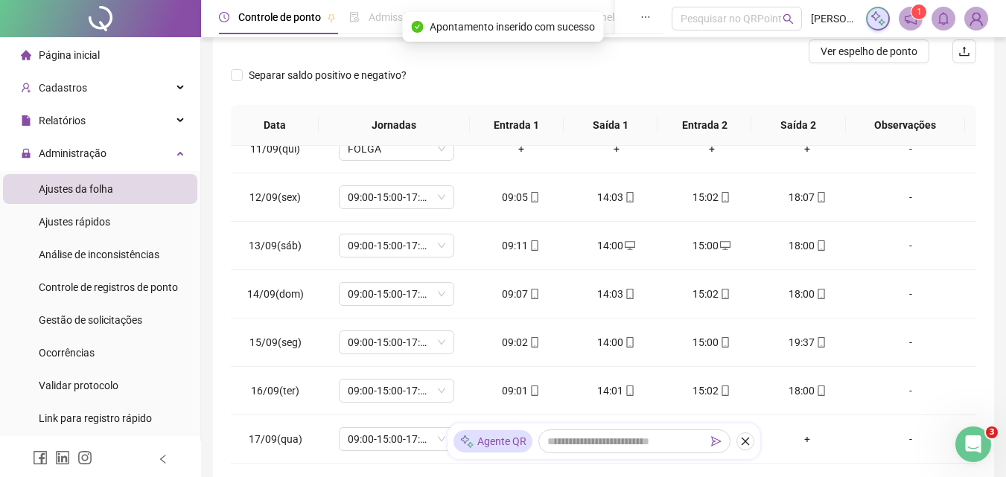
scroll to position [0, 0]
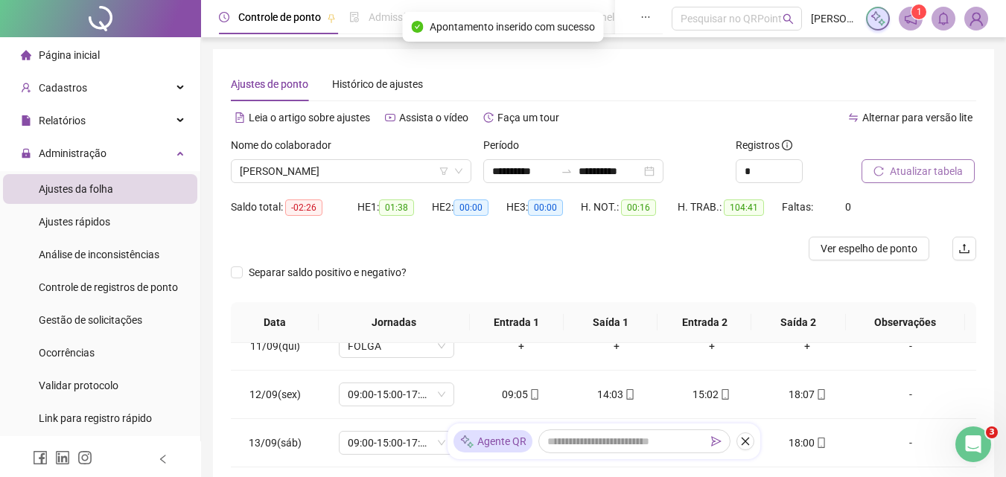
click at [927, 180] on button "Atualizar tabela" at bounding box center [918, 171] width 113 height 24
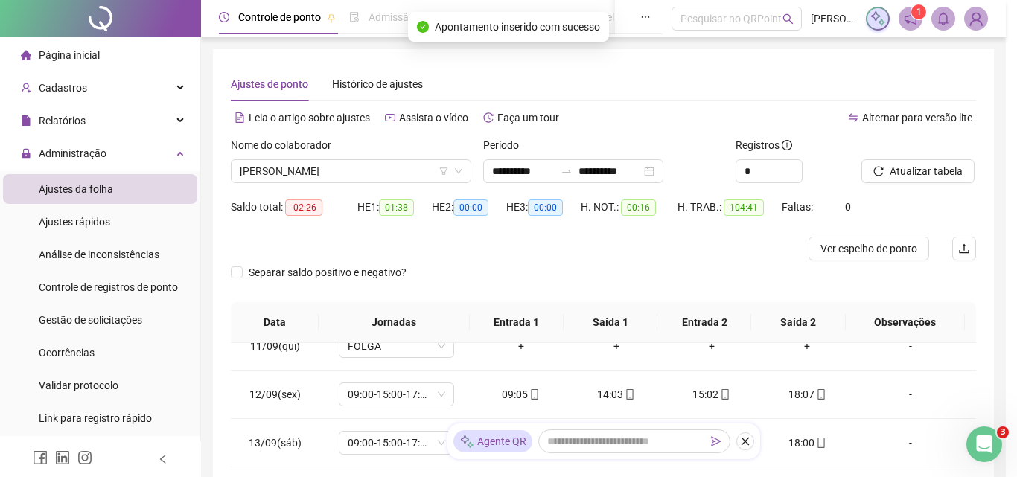
click at [920, 169] on div "Atualizando tabela Atualizando e reorganizando os registros... OK" at bounding box center [508, 238] width 1017 height 477
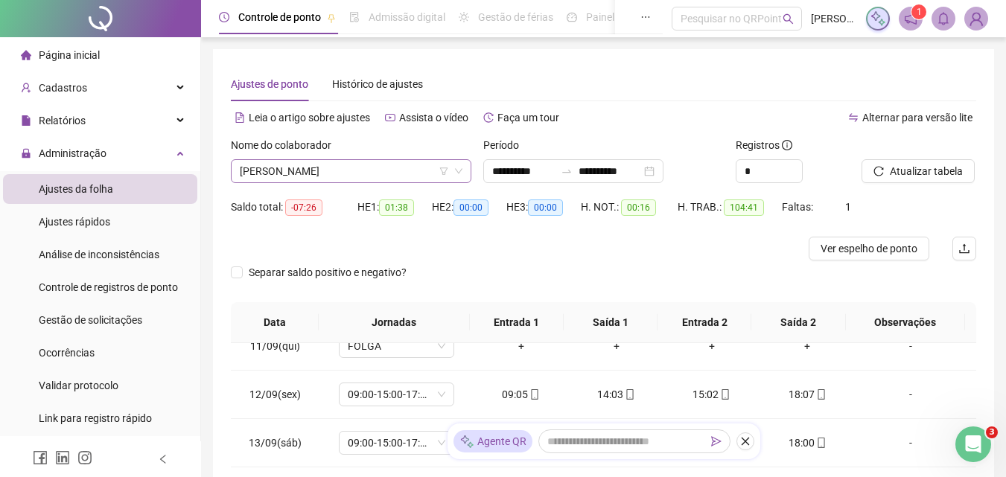
click at [395, 162] on span "[PERSON_NAME]" at bounding box center [351, 171] width 223 height 22
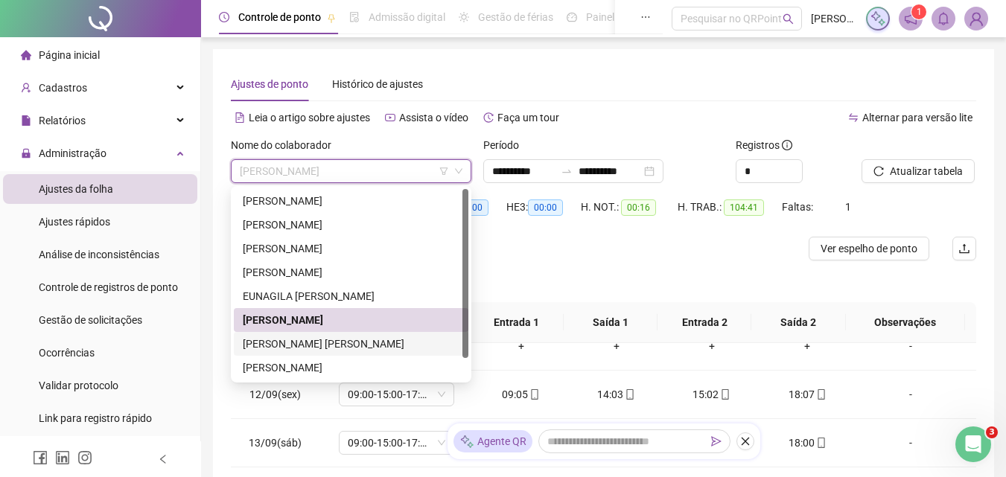
click at [311, 343] on div "[PERSON_NAME] [PERSON_NAME]" at bounding box center [351, 344] width 217 height 16
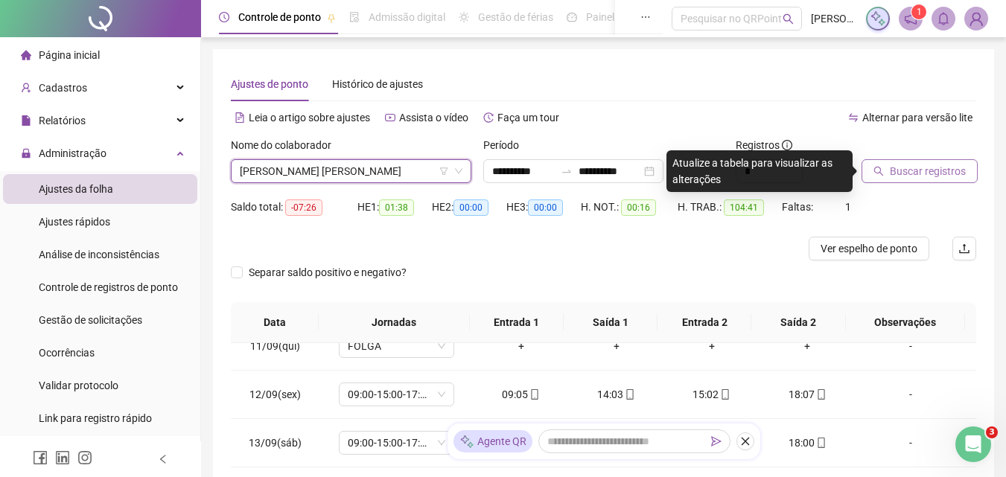
click at [954, 172] on span "Buscar registros" at bounding box center [928, 171] width 76 height 16
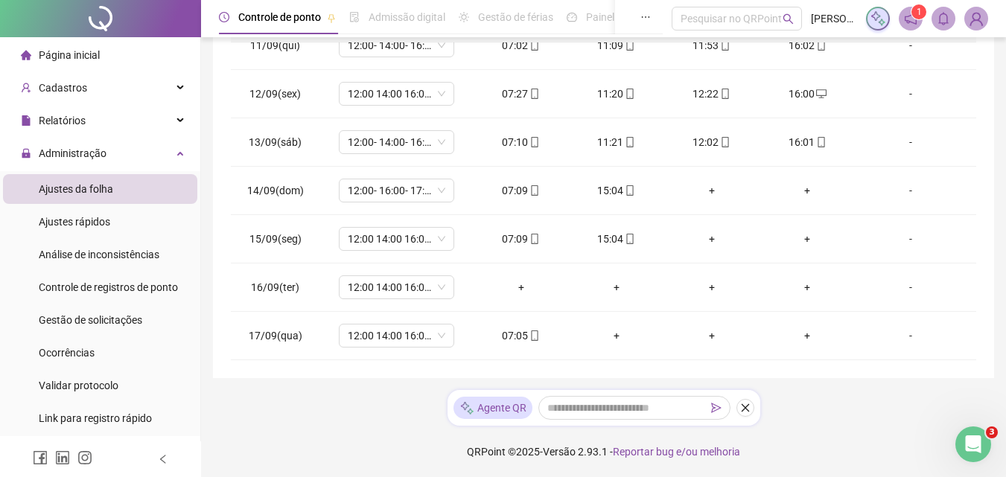
scroll to position [302, 0]
click at [409, 285] on span "12:00 14:00 16:00 22:00" at bounding box center [397, 287] width 98 height 22
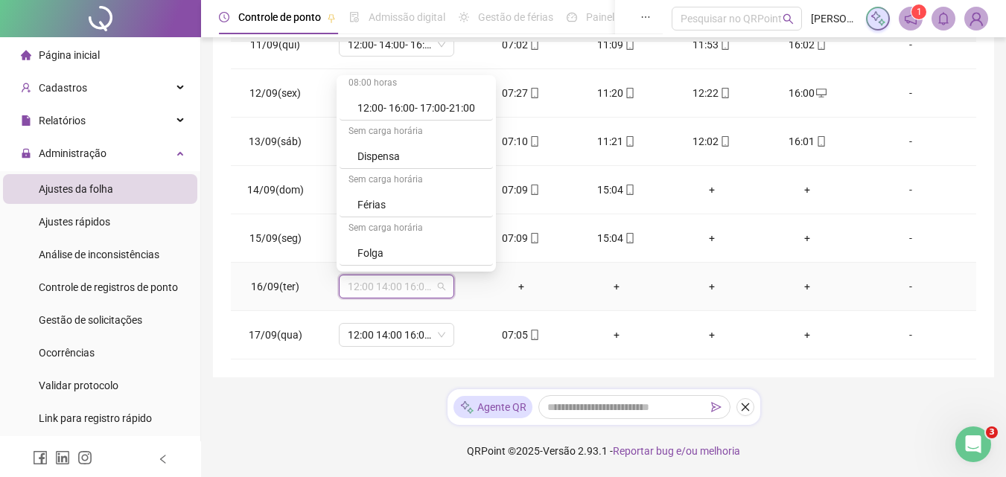
scroll to position [894, 0]
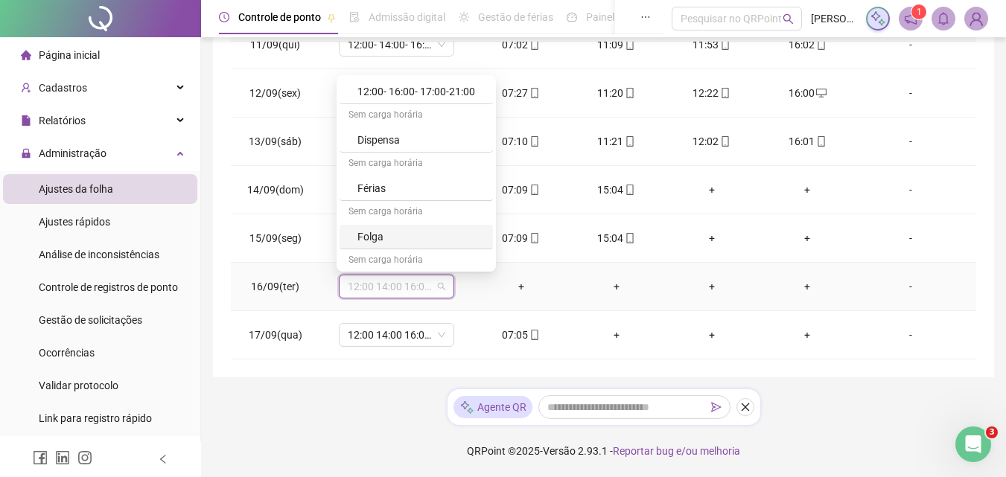
click at [359, 234] on div "Folga" at bounding box center [421, 237] width 127 height 16
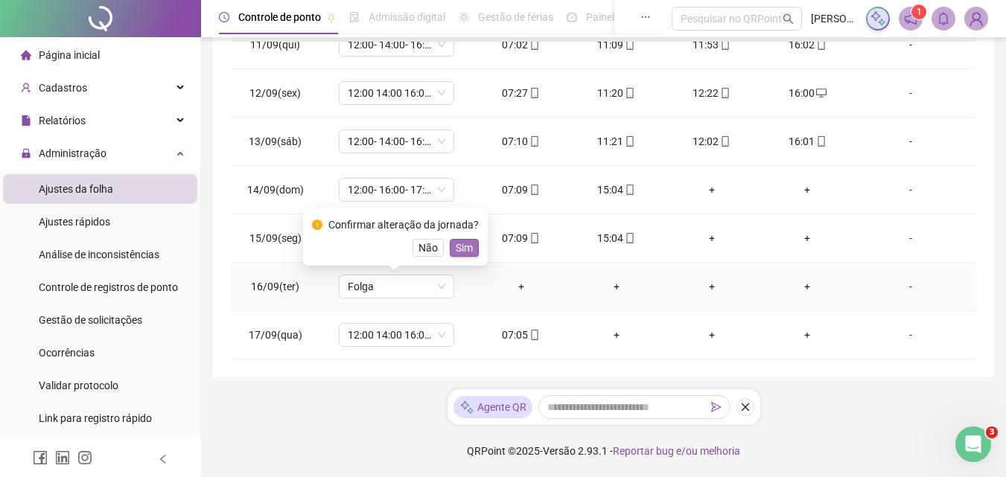
click at [461, 247] on span "Sim" at bounding box center [464, 248] width 17 height 16
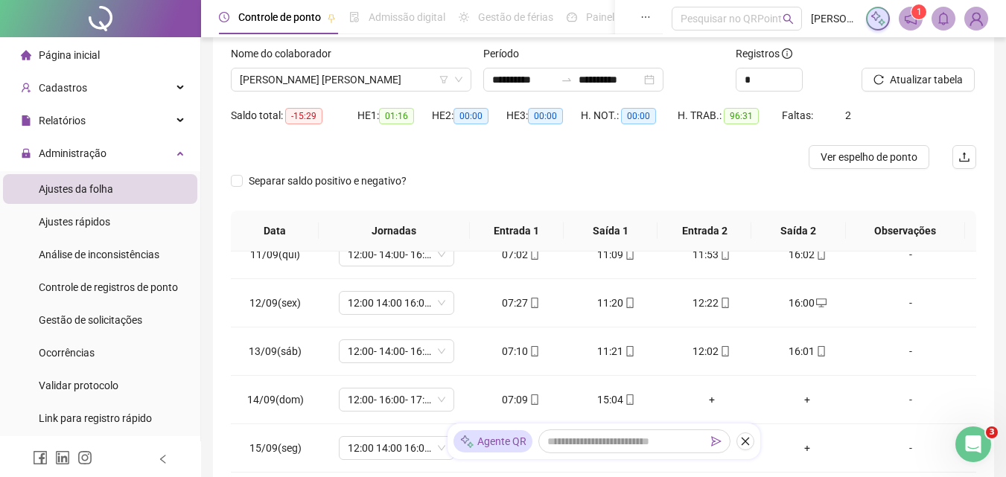
scroll to position [0, 0]
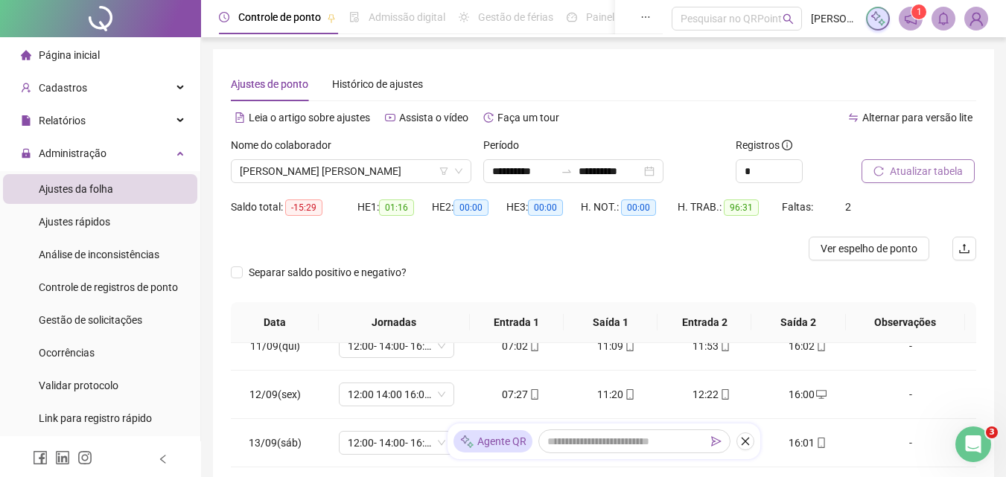
click at [909, 168] on span "Atualizar tabela" at bounding box center [926, 171] width 73 height 16
click at [363, 174] on span "[PERSON_NAME] [PERSON_NAME]" at bounding box center [351, 171] width 223 height 22
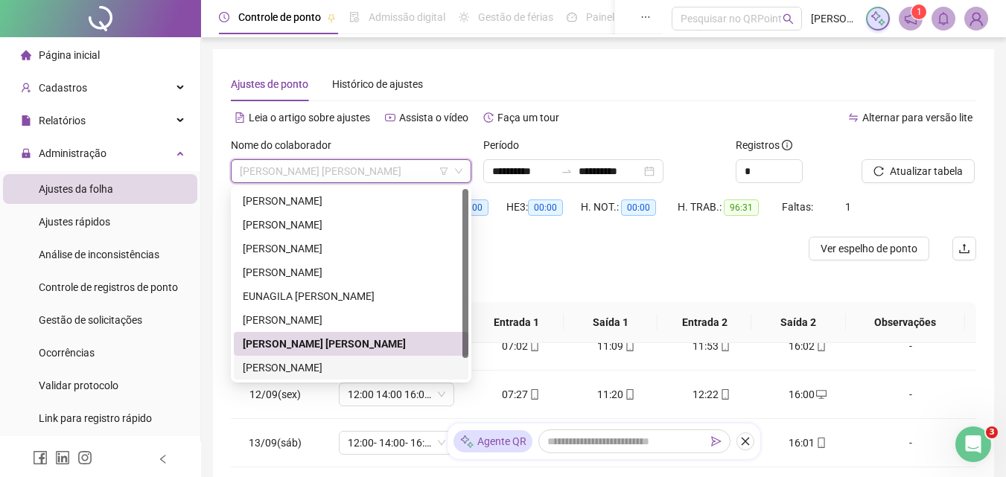
click at [350, 363] on div "[PERSON_NAME]" at bounding box center [351, 368] width 217 height 16
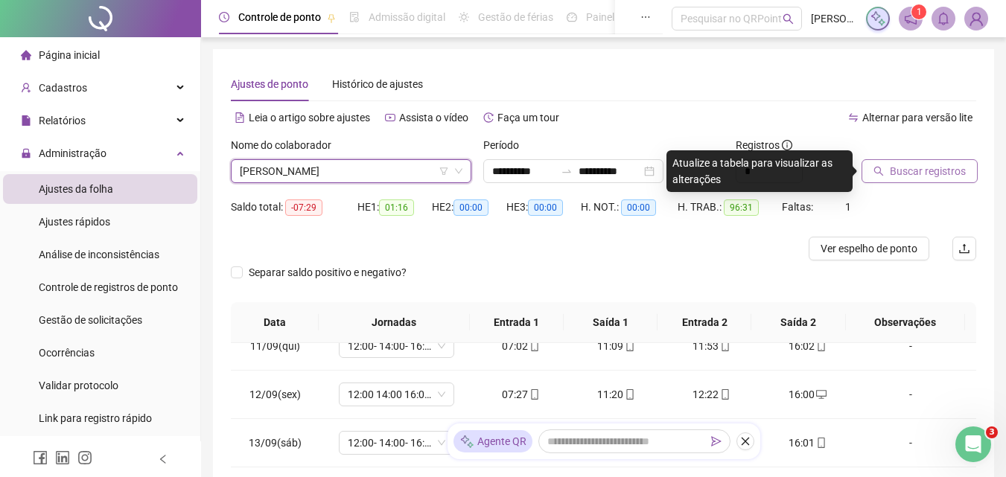
click at [901, 166] on span "Buscar registros" at bounding box center [928, 171] width 76 height 16
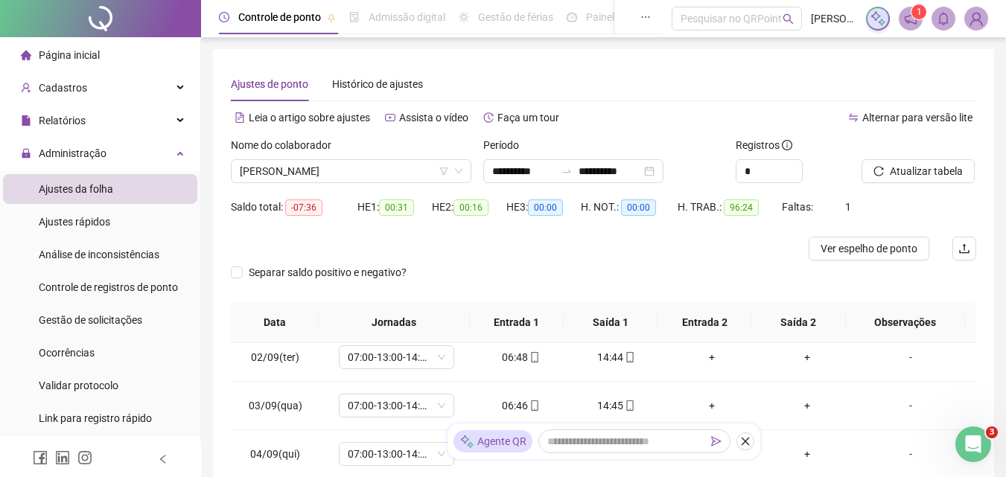
click at [644, 241] on div at bounding box center [510, 249] width 559 height 24
click at [380, 172] on span "[PERSON_NAME]" at bounding box center [351, 171] width 223 height 22
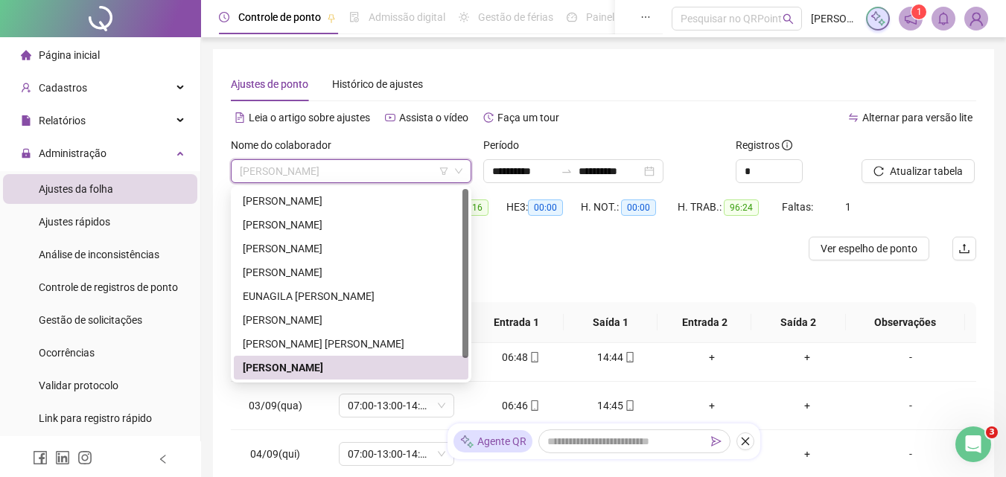
scroll to position [24, 0]
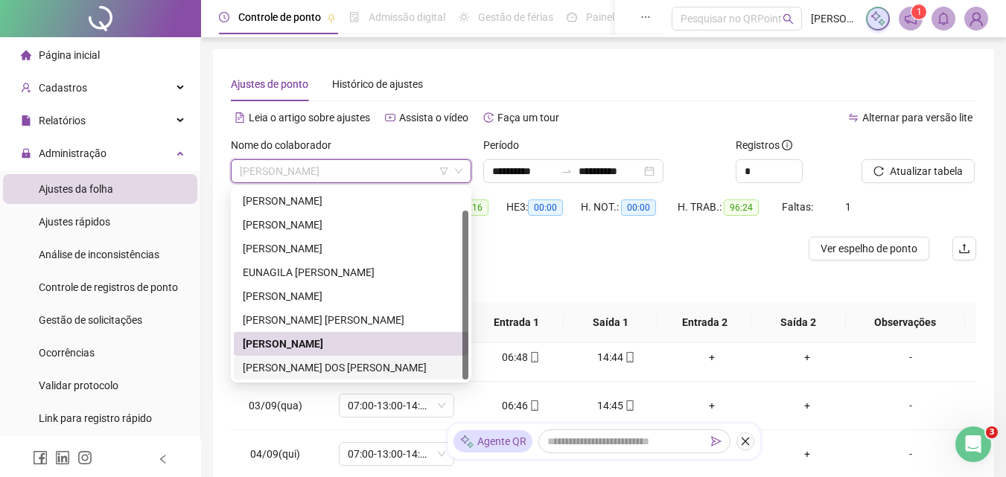
click at [348, 363] on div "[PERSON_NAME] DOS [PERSON_NAME]" at bounding box center [351, 368] width 217 height 16
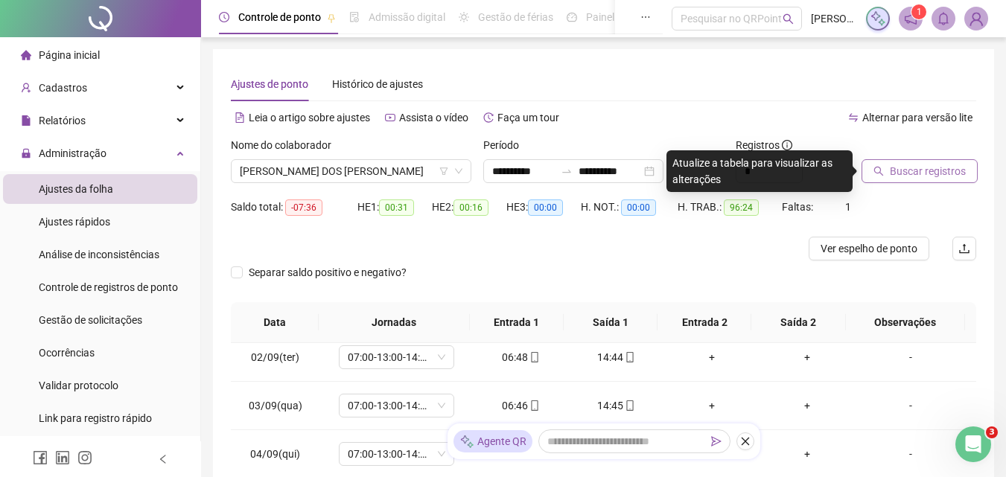
click at [930, 170] on span "Buscar registros" at bounding box center [928, 171] width 76 height 16
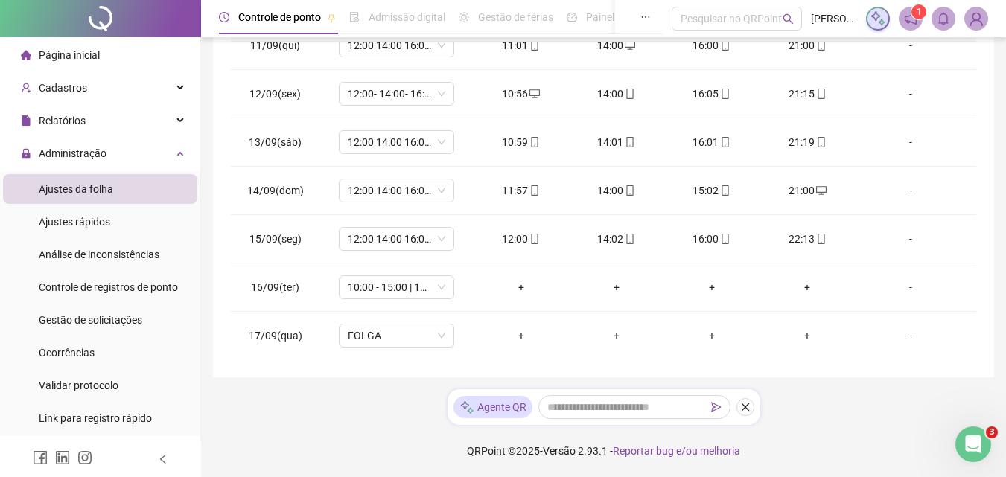
scroll to position [505, 0]
click at [393, 288] on span "10:00 - 15:00 | 16:00 - 22:00" at bounding box center [397, 287] width 98 height 22
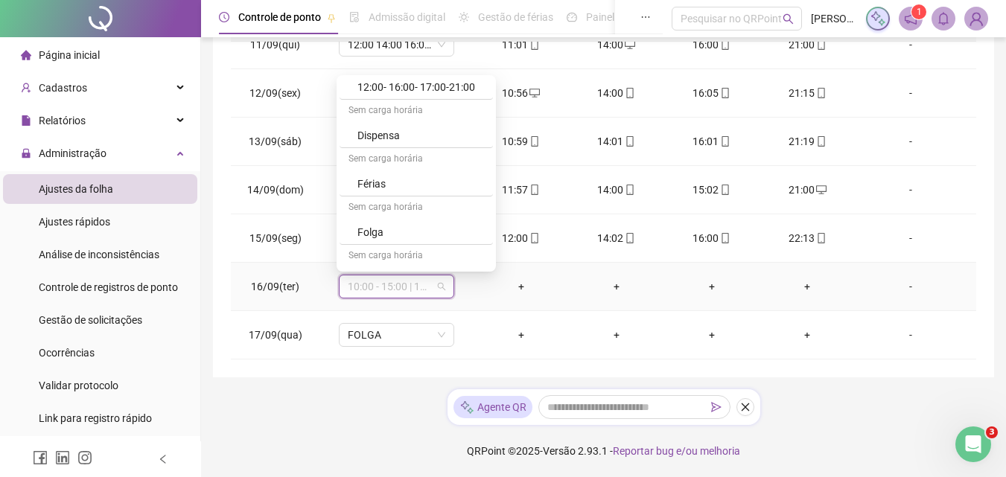
scroll to position [968, 0]
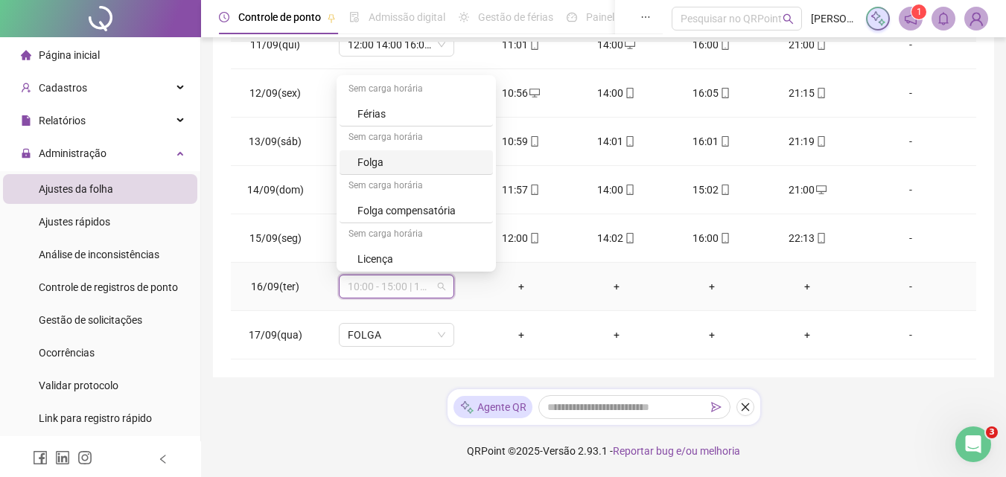
click at [381, 156] on div "Folga" at bounding box center [421, 162] width 127 height 16
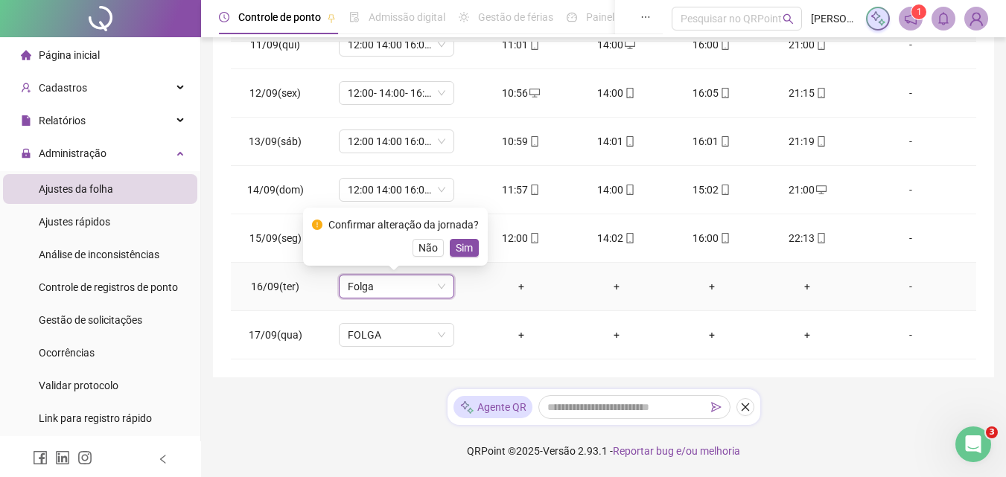
drag, startPoint x: 466, startPoint y: 247, endPoint x: 457, endPoint y: 201, distance: 46.3
click at [466, 246] on span "Sim" at bounding box center [464, 248] width 17 height 16
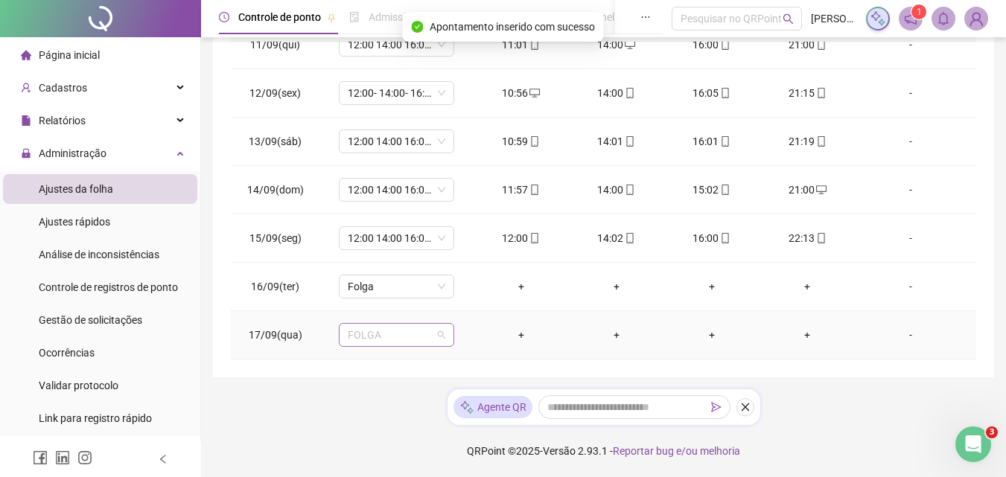
click at [384, 332] on span "FOLGA" at bounding box center [397, 335] width 98 height 22
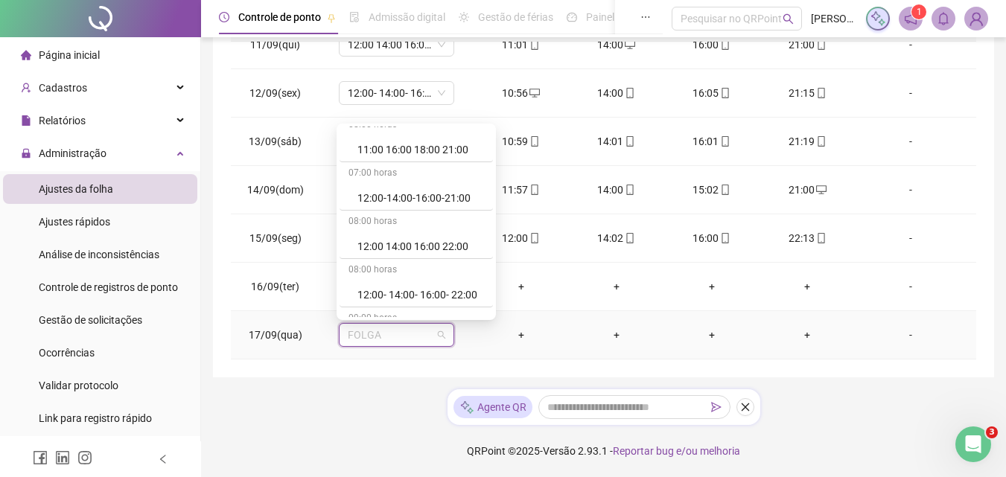
scroll to position [521, 0]
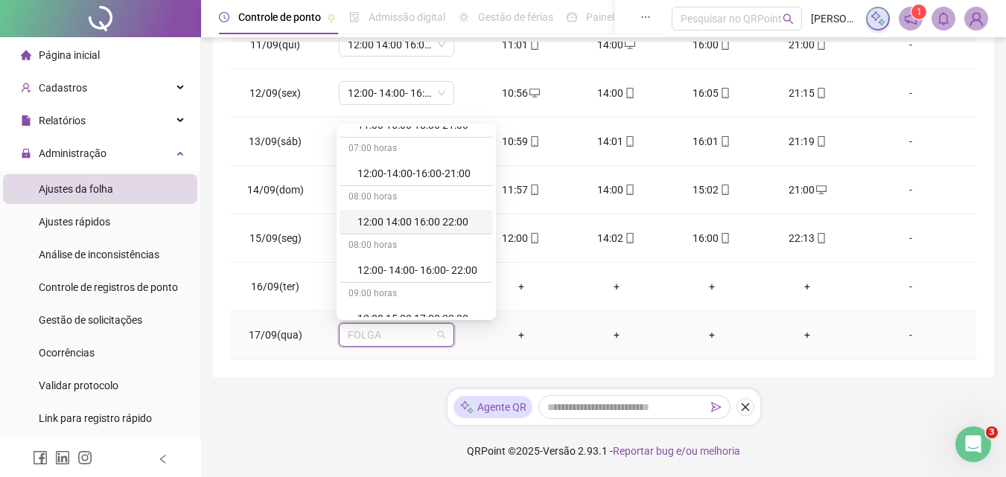
click at [397, 222] on div "12:00 14:00 16:00 22:00" at bounding box center [421, 222] width 127 height 16
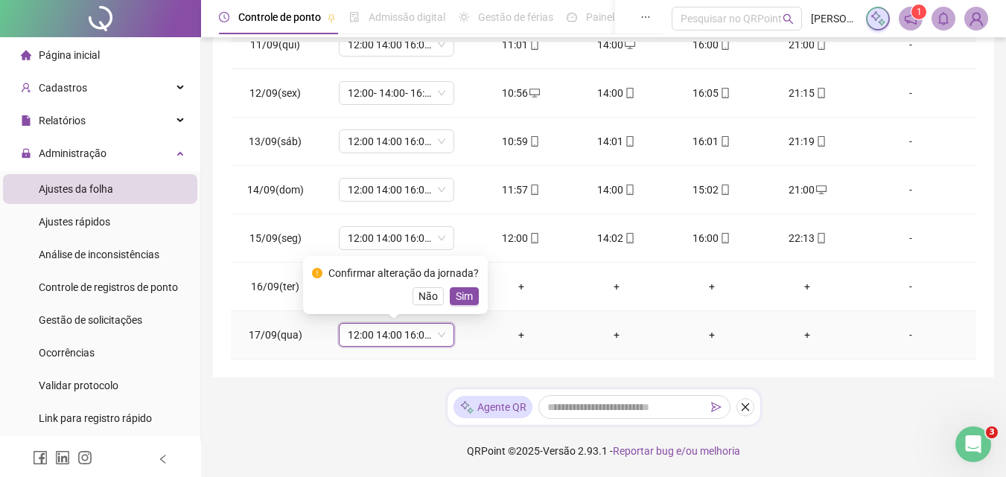
drag, startPoint x: 463, startPoint y: 297, endPoint x: 543, endPoint y: 291, distance: 80.7
click at [463, 297] on span "Sim" at bounding box center [464, 296] width 17 height 16
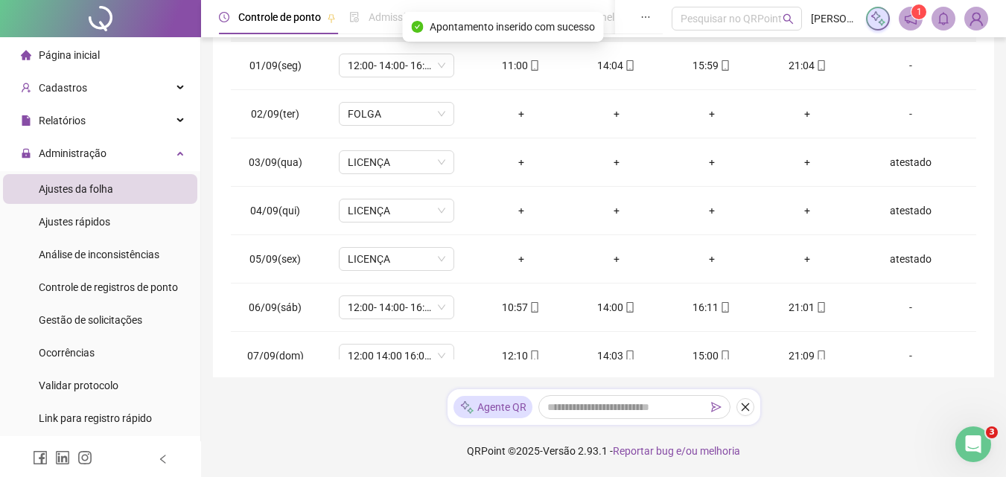
scroll to position [0, 0]
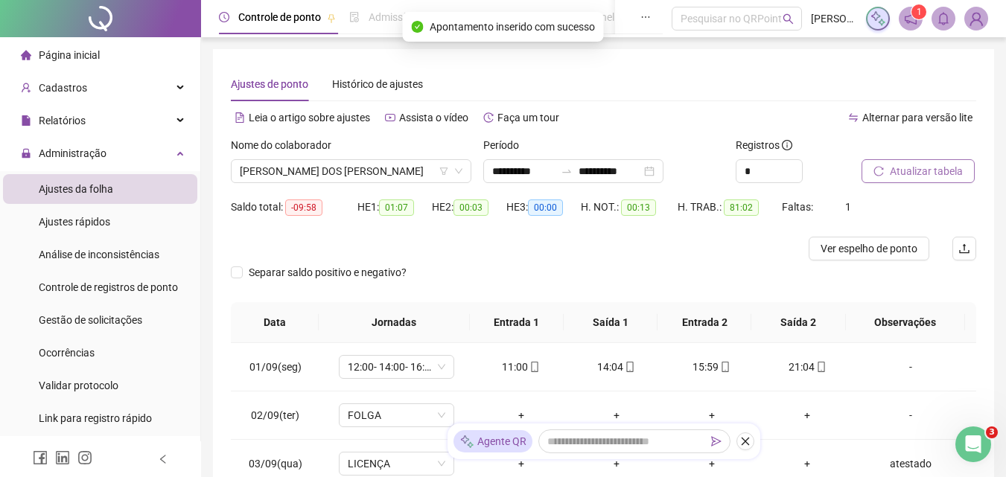
click at [933, 170] on span "Atualizar tabela" at bounding box center [926, 171] width 73 height 16
